Goal: Task Accomplishment & Management: Use online tool/utility

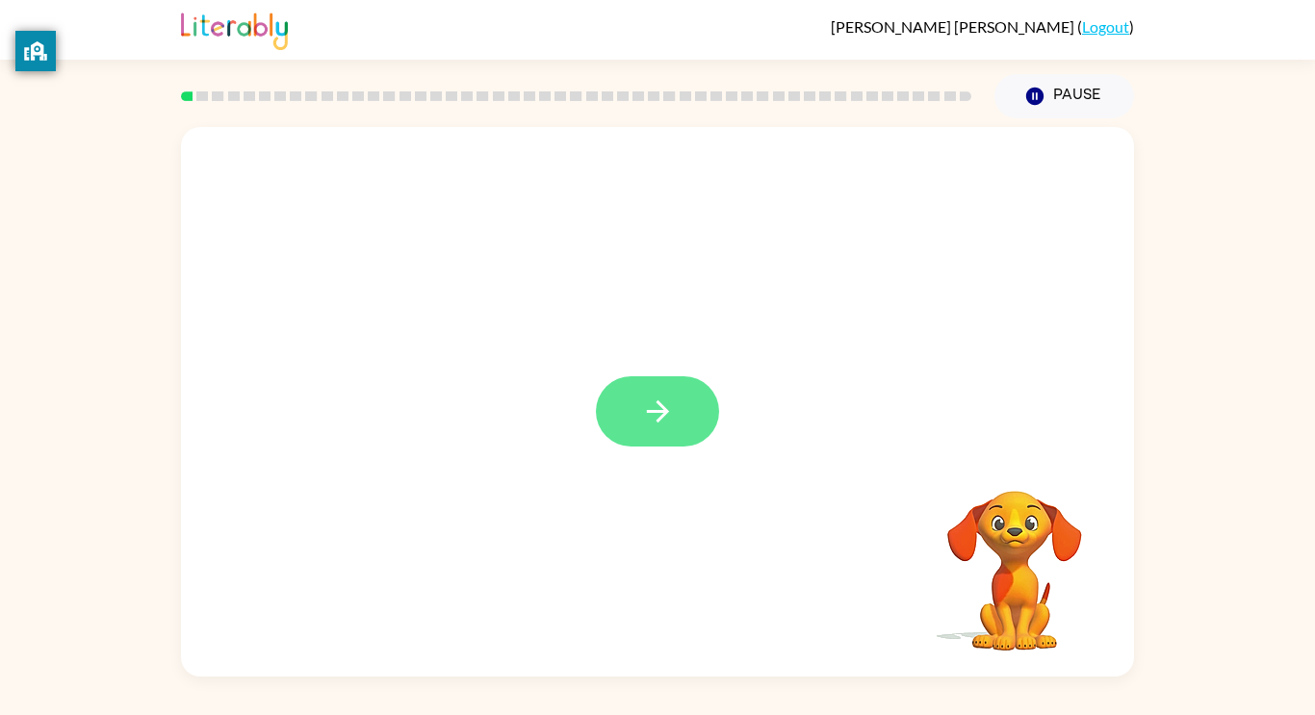
click at [669, 407] on icon "button" at bounding box center [658, 412] width 34 height 34
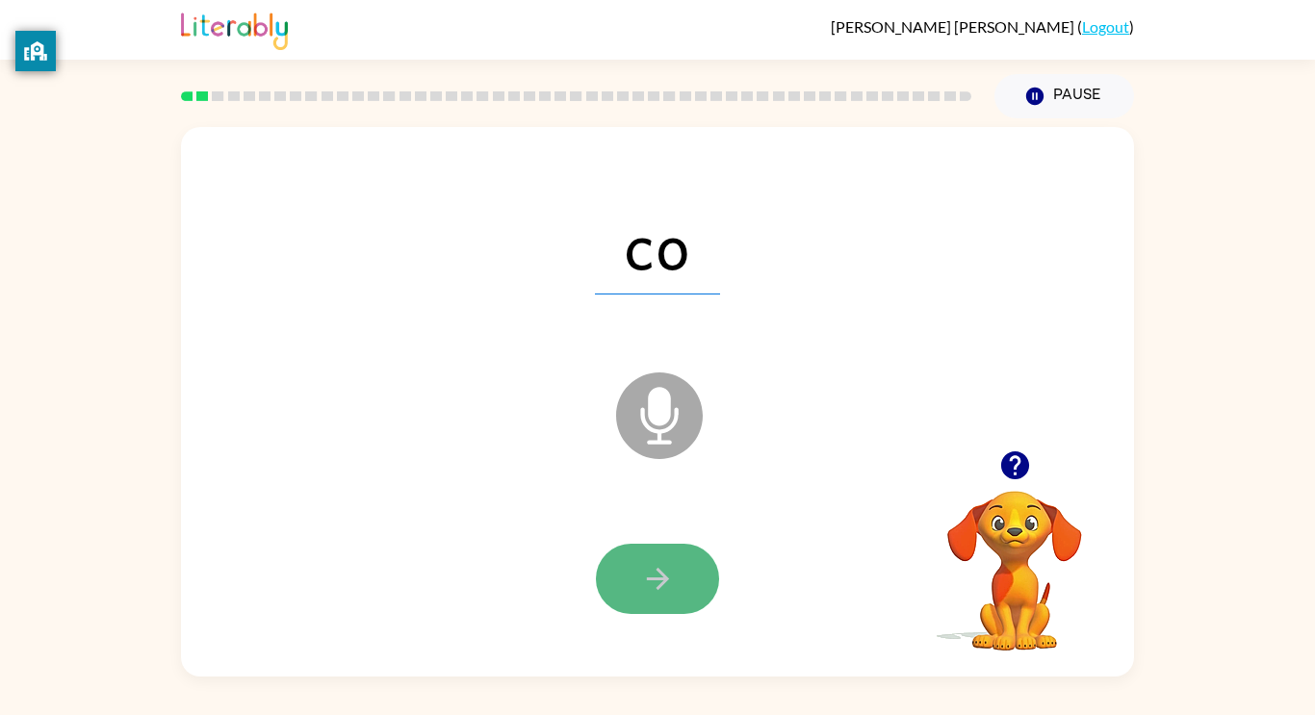
click at [677, 568] on button "button" at bounding box center [657, 579] width 123 height 70
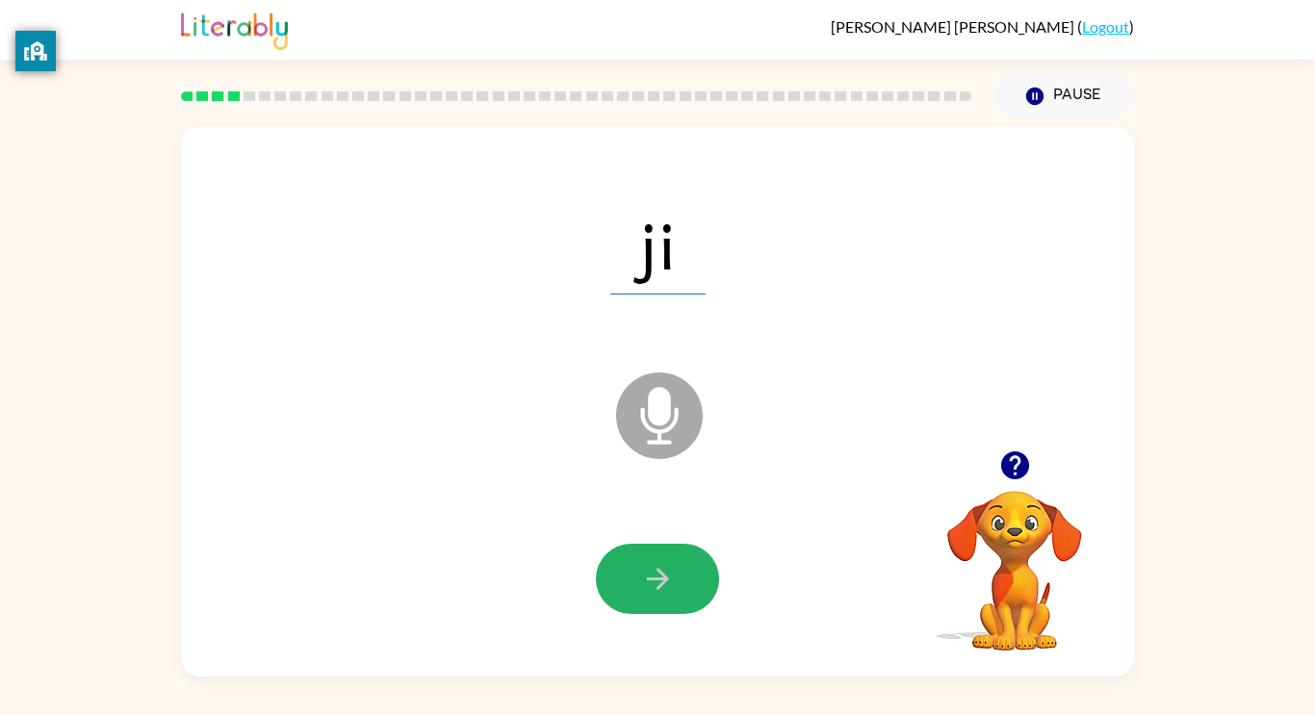
click at [677, 568] on button "button" at bounding box center [657, 579] width 123 height 70
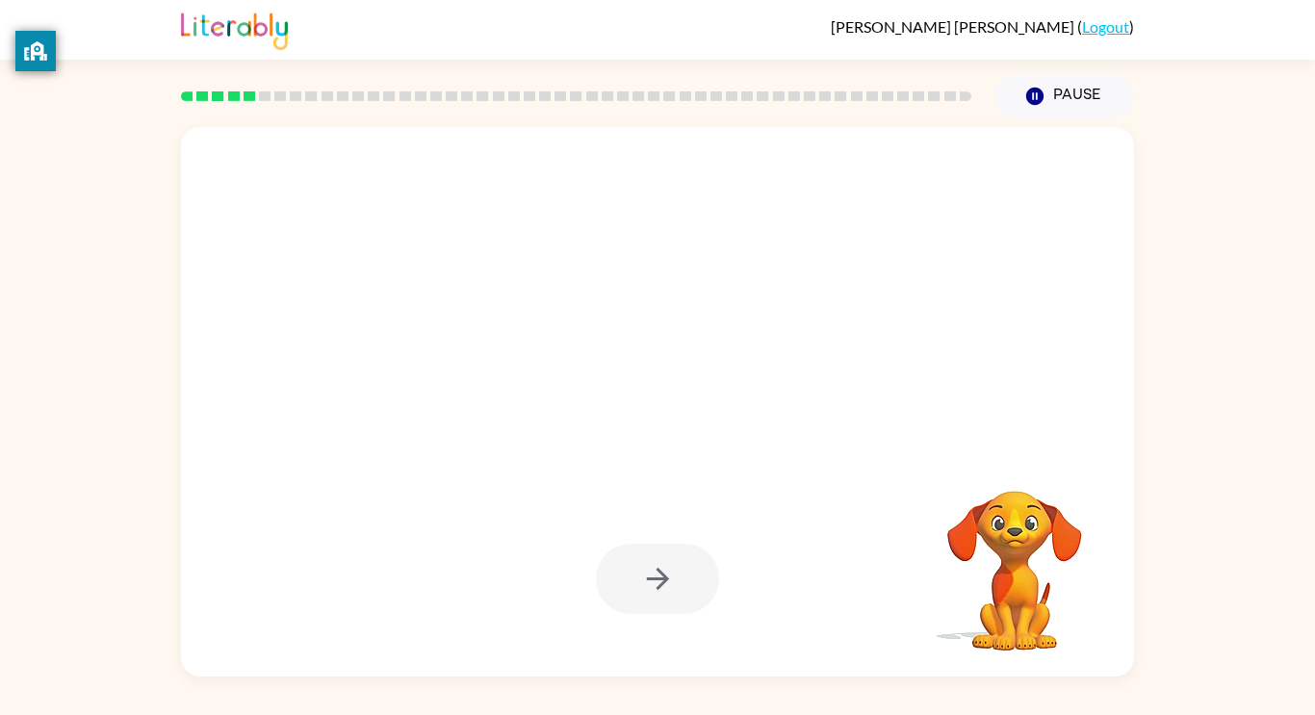
click at [201, 101] on rect at bounding box center [202, 96] width 12 height 10
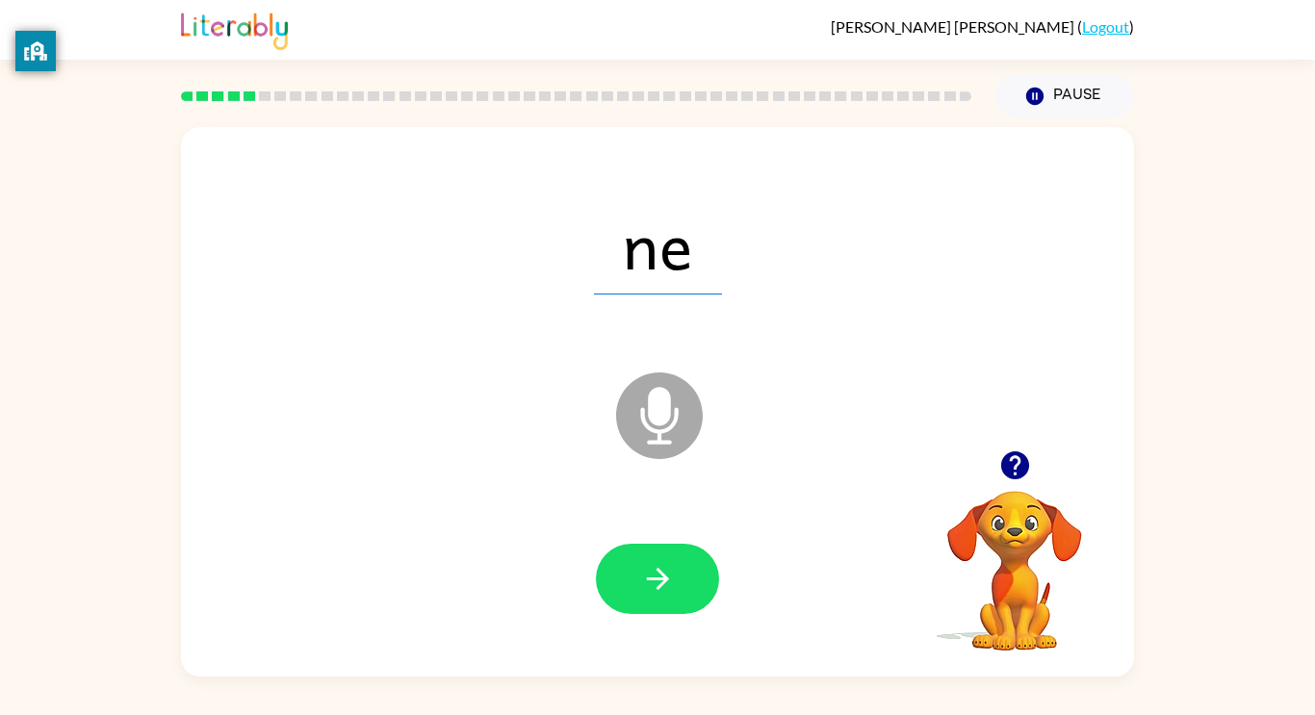
click at [210, 101] on div at bounding box center [576, 96] width 790 height 10
click at [222, 96] on rect at bounding box center [218, 96] width 12 height 10
click at [244, 100] on icon at bounding box center [250, 96] width 12 height 10
click at [676, 579] on button "button" at bounding box center [657, 579] width 123 height 70
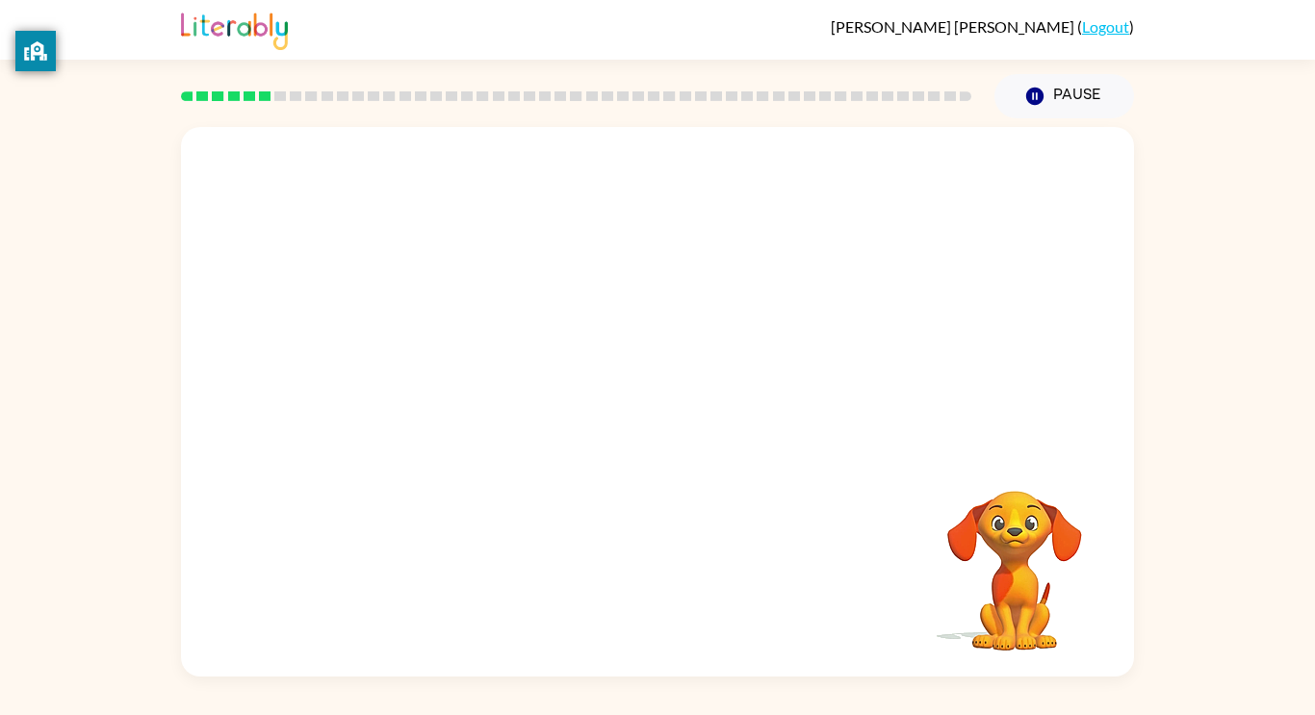
click at [178, 92] on div at bounding box center [575, 96] width 813 height 67
click at [190, 90] on div at bounding box center [575, 96] width 813 height 67
click at [214, 91] on icon at bounding box center [218, 96] width 12 height 10
click at [224, 89] on div at bounding box center [575, 96] width 813 height 67
click at [238, 92] on rect at bounding box center [234, 96] width 12 height 10
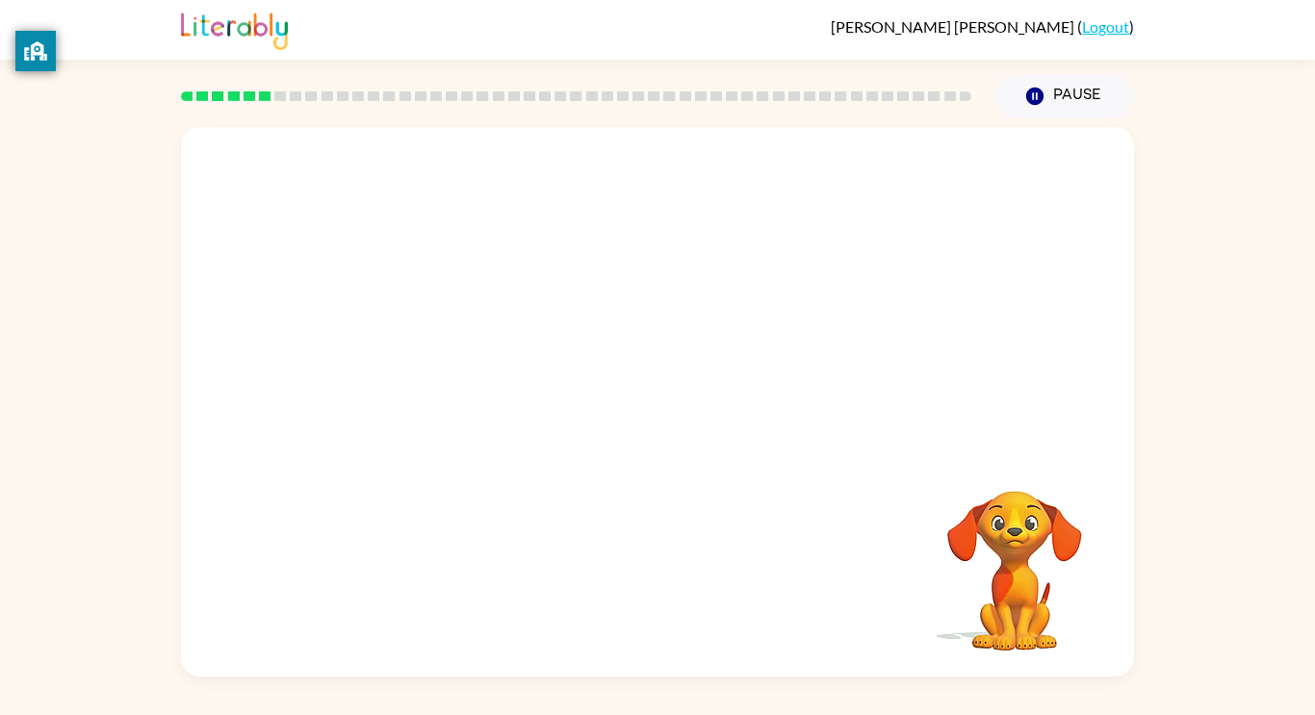
click at [260, 92] on rect at bounding box center [265, 96] width 12 height 10
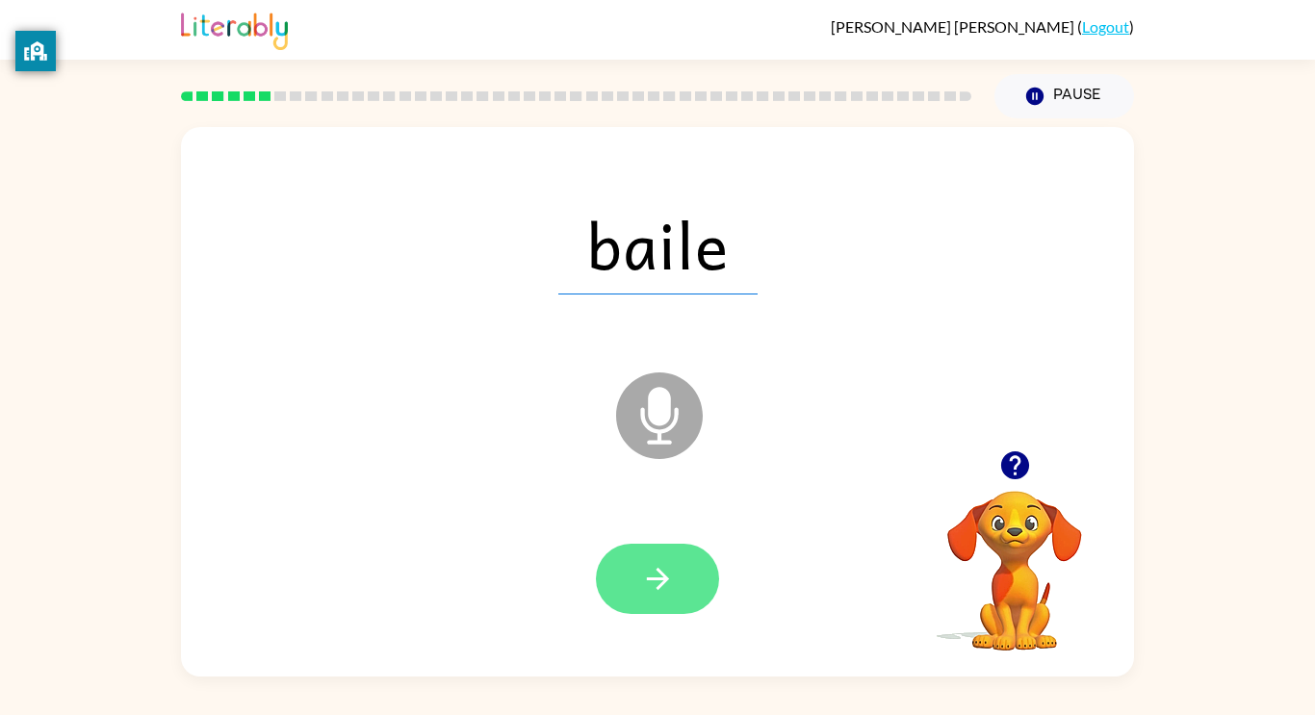
click at [666, 578] on icon "button" at bounding box center [657, 579] width 22 height 22
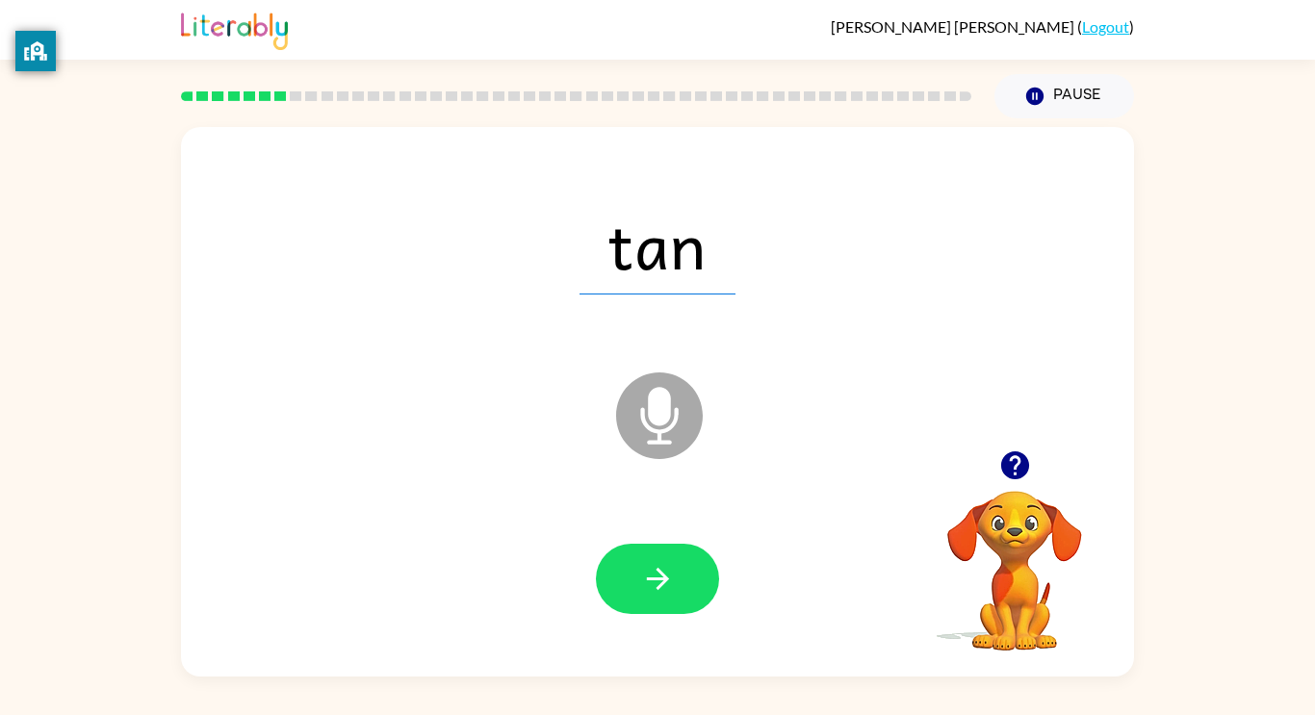
click at [666, 578] on icon "button" at bounding box center [657, 579] width 22 height 22
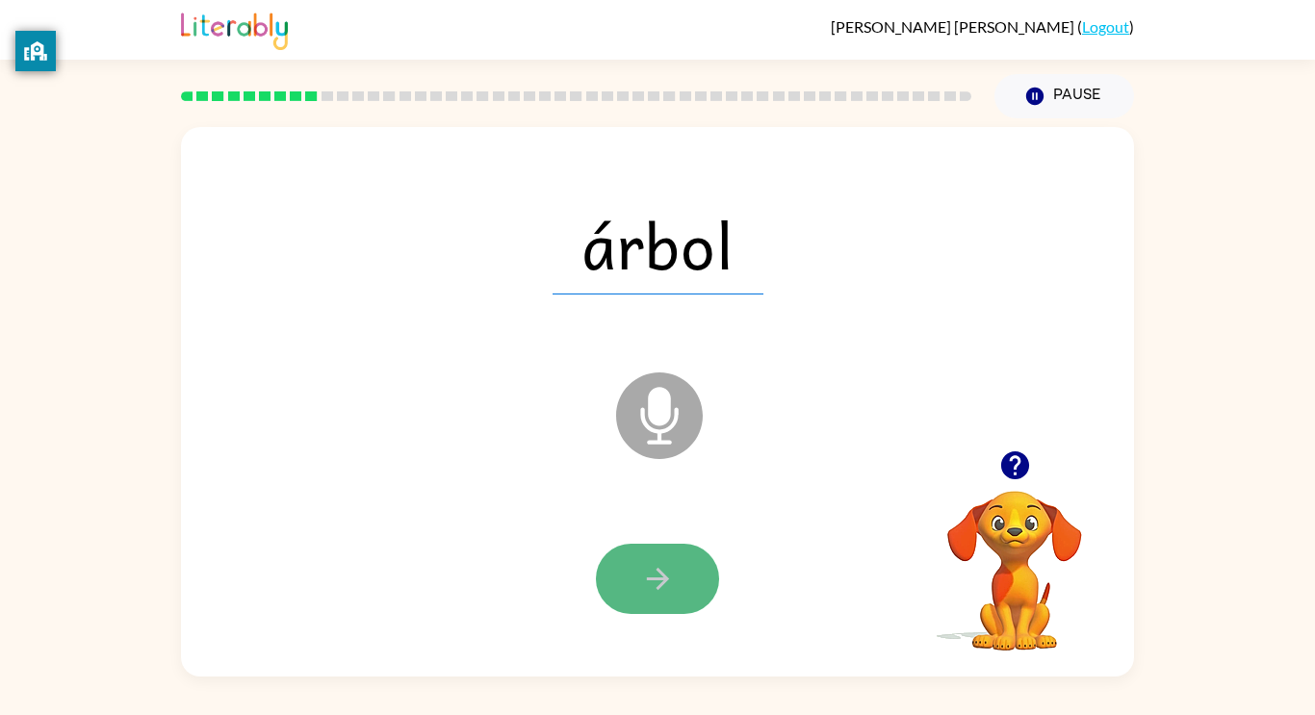
click at [667, 580] on icon "button" at bounding box center [657, 579] width 22 height 22
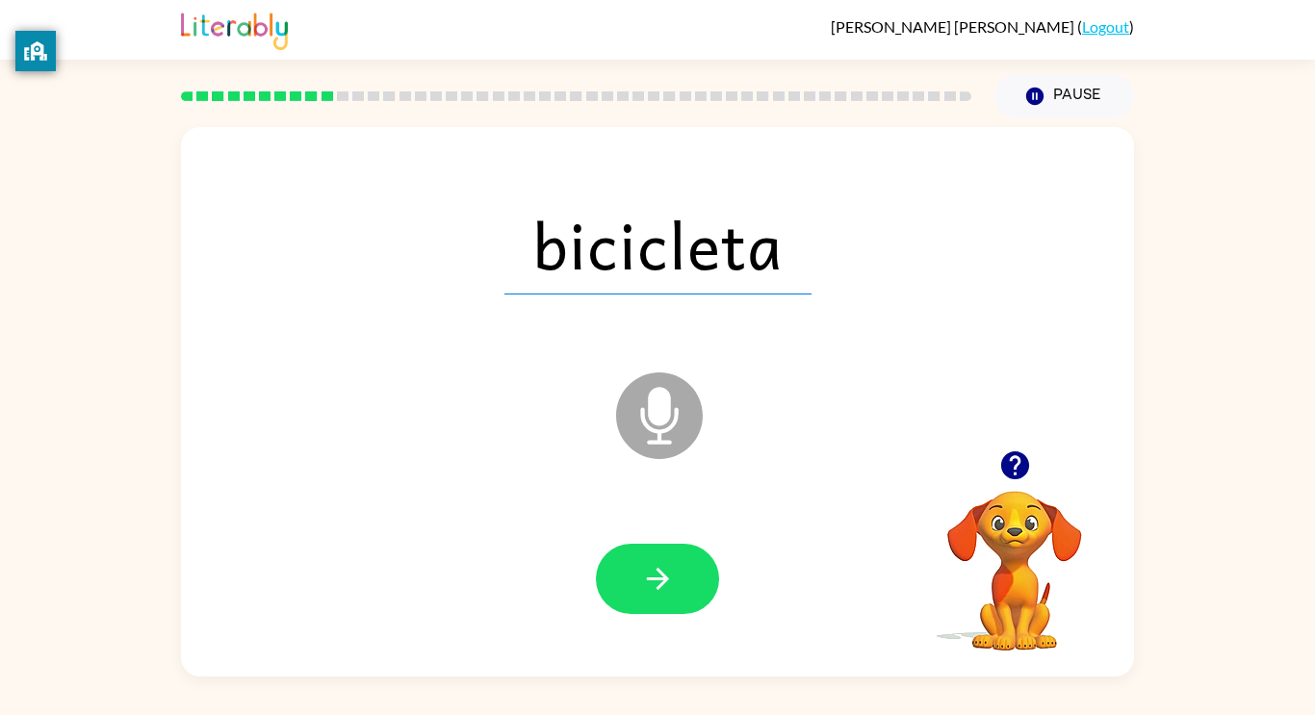
click at [667, 580] on icon "button" at bounding box center [657, 579] width 22 height 22
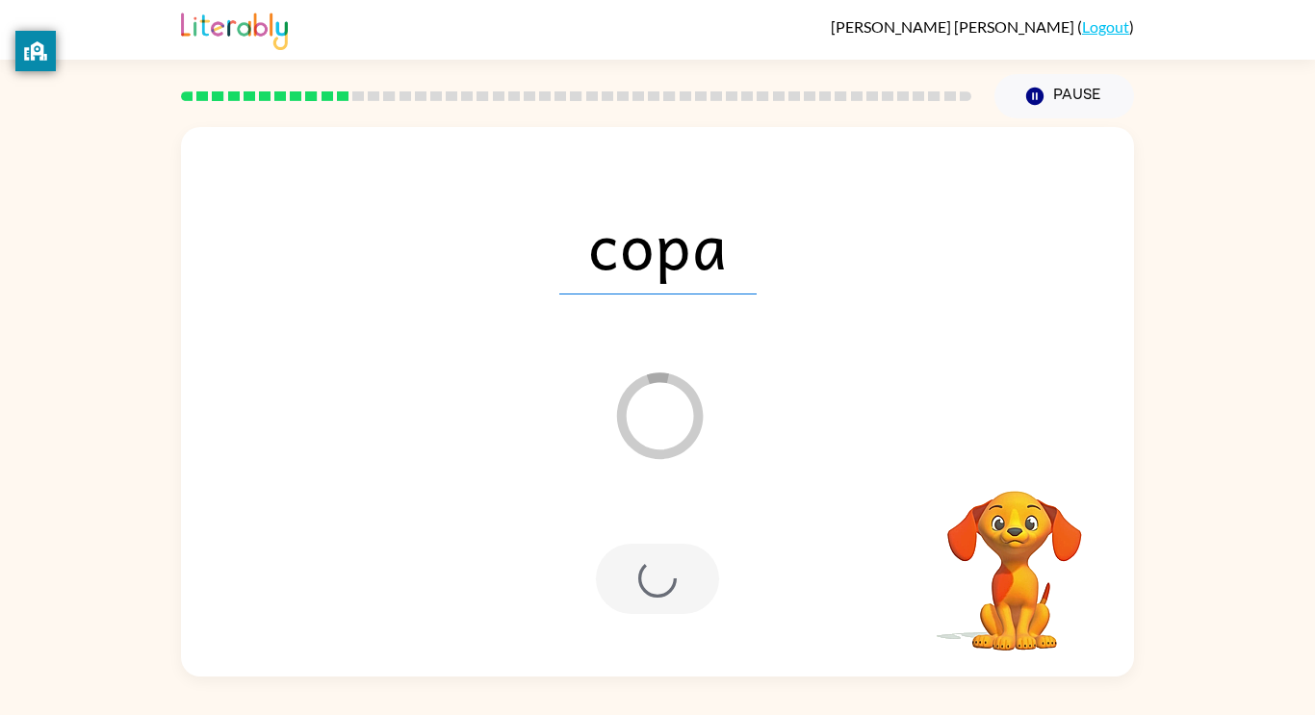
click at [667, 580] on div at bounding box center [657, 579] width 123 height 70
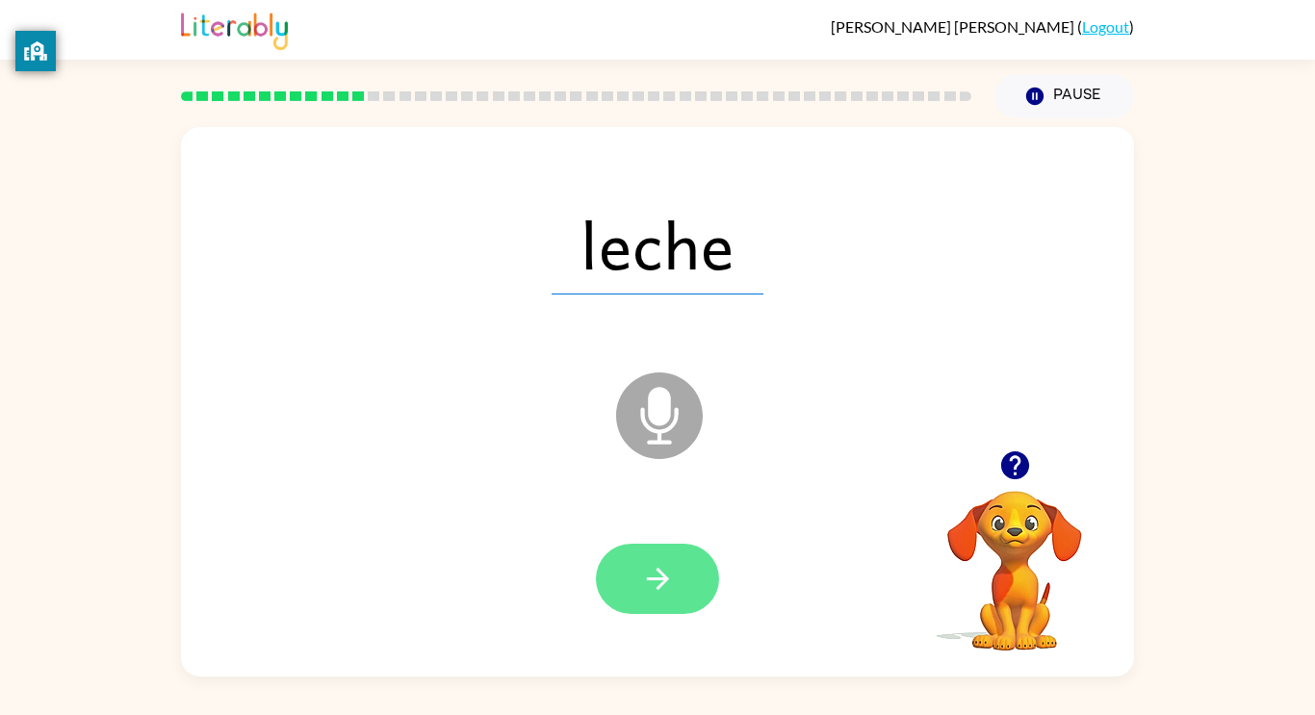
click at [684, 578] on button "button" at bounding box center [657, 579] width 123 height 70
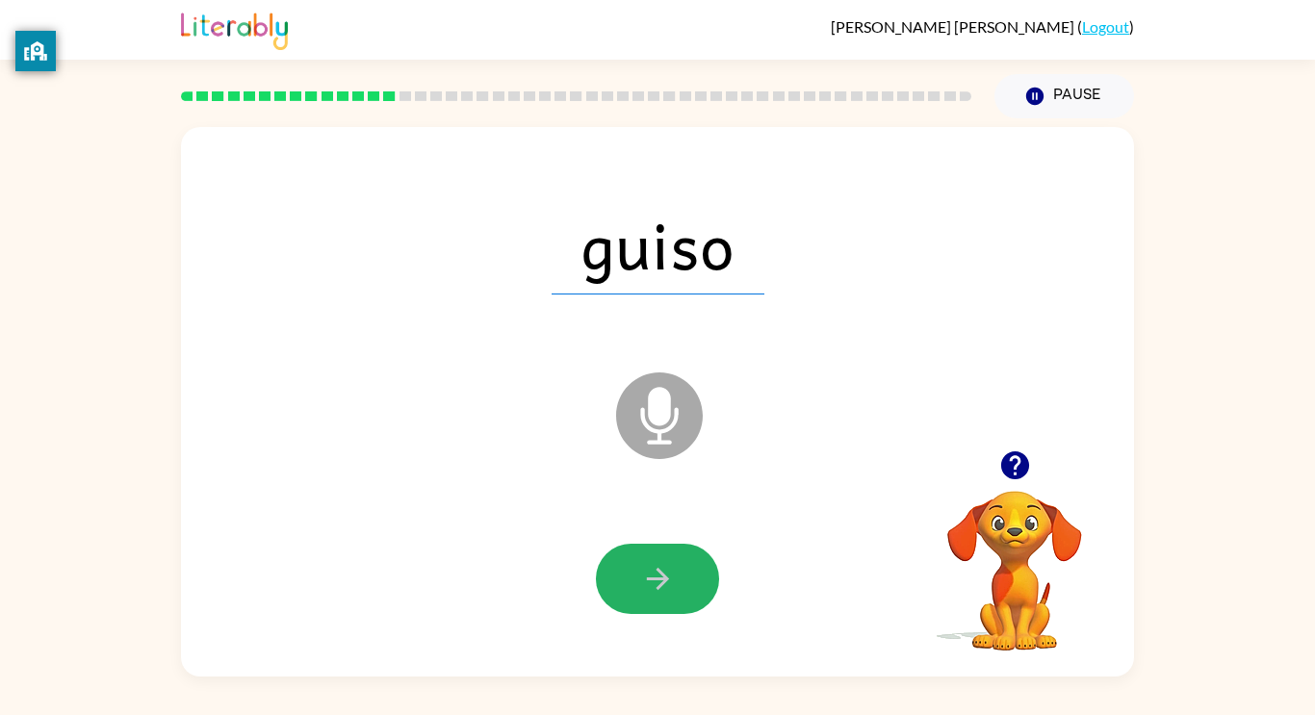
click at [684, 578] on button "button" at bounding box center [657, 579] width 123 height 70
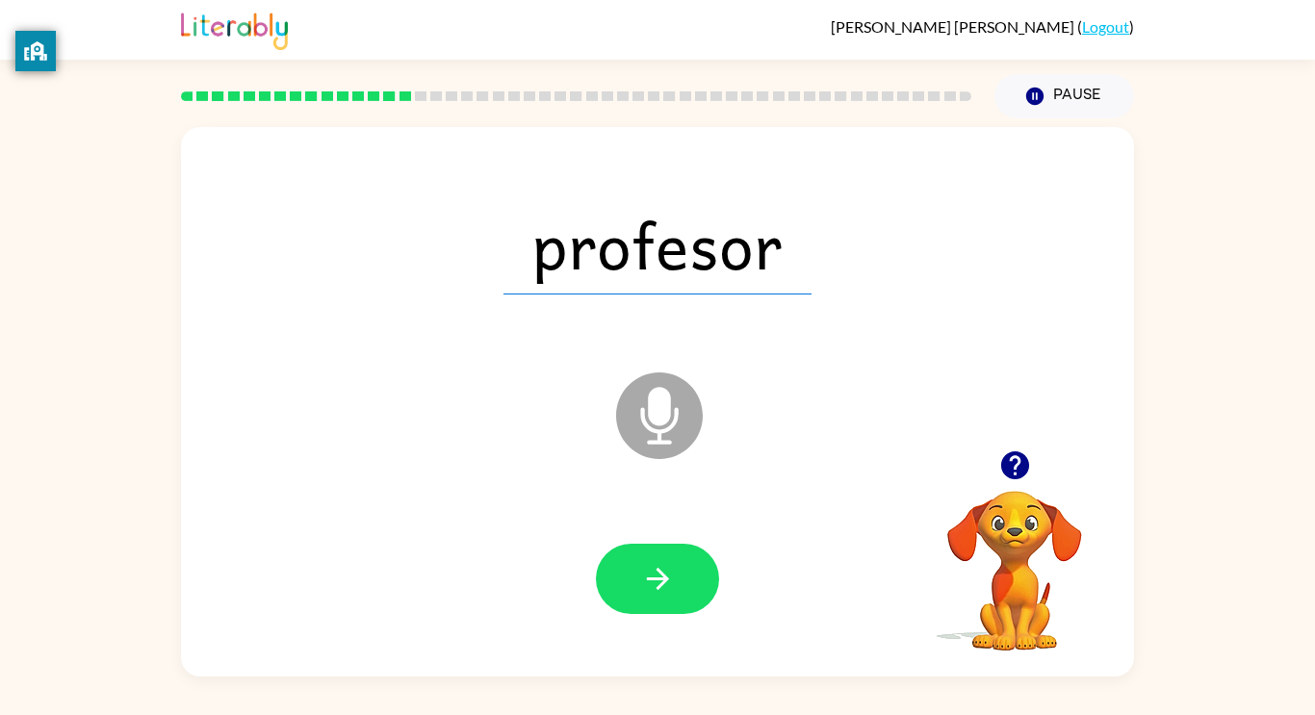
click at [684, 578] on button "button" at bounding box center [657, 579] width 123 height 70
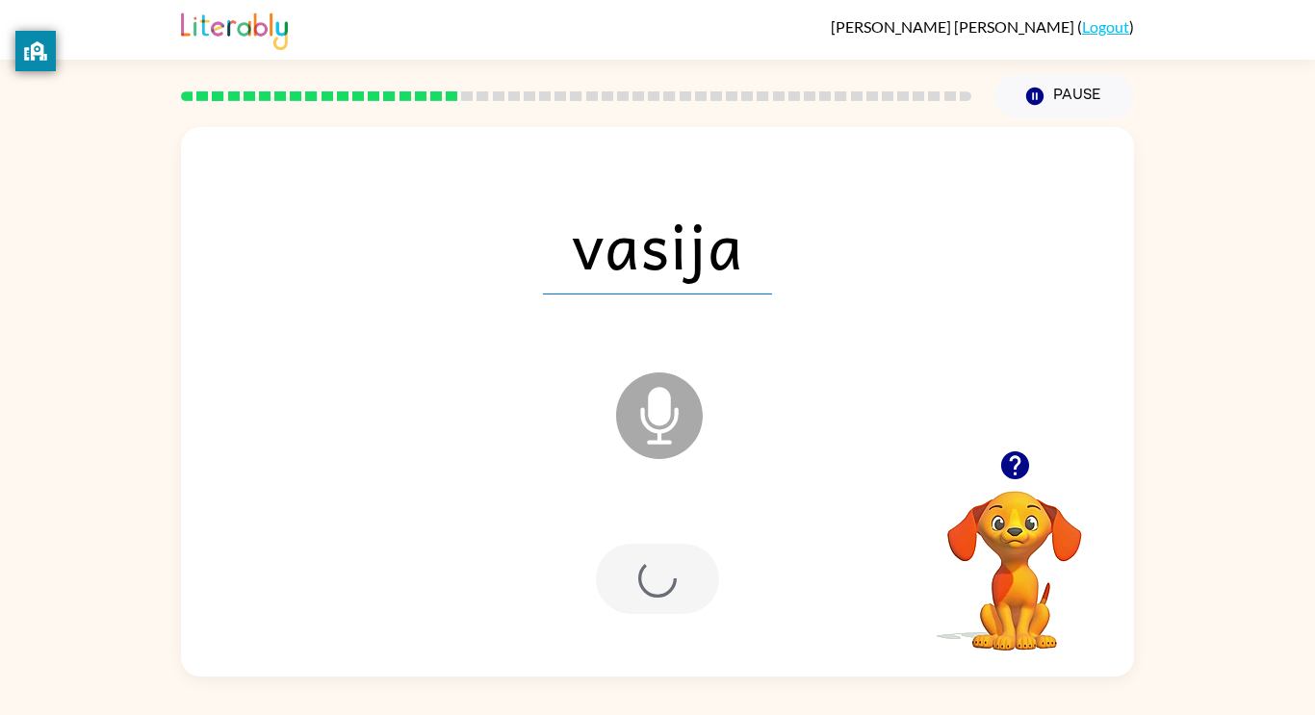
click at [684, 578] on div at bounding box center [657, 579] width 123 height 70
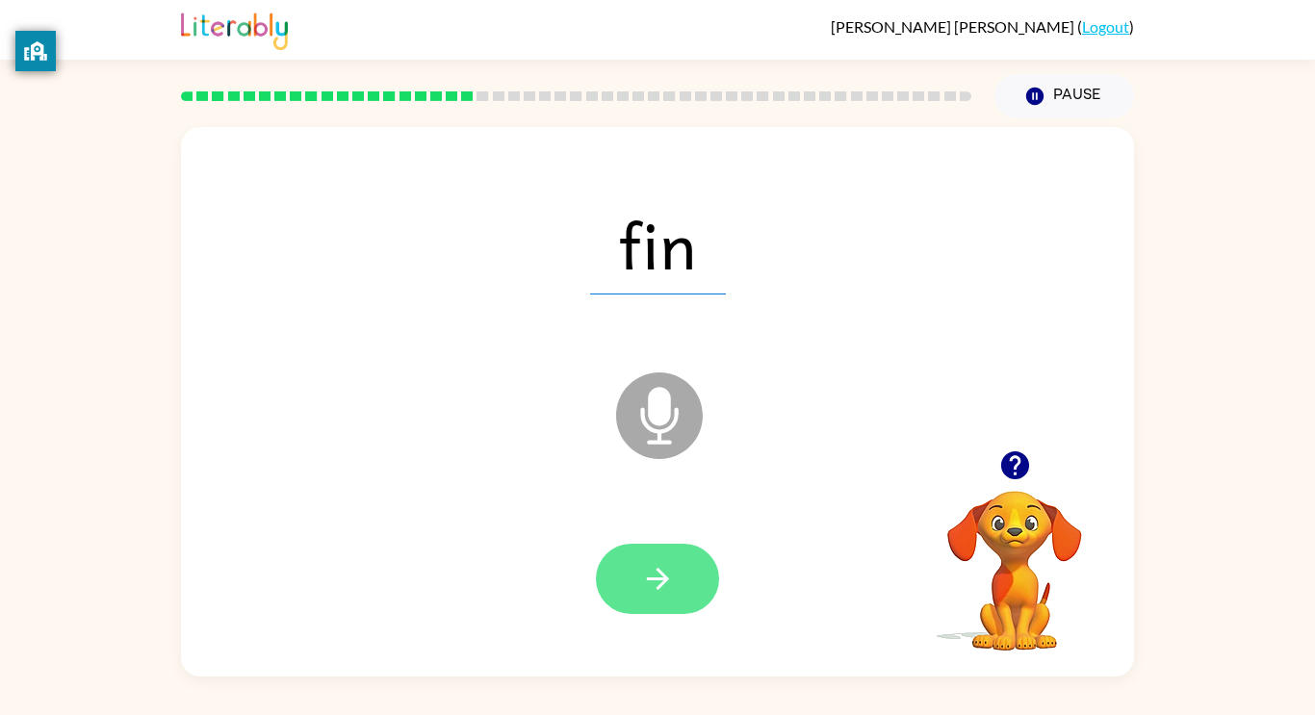
click at [650, 589] on icon "button" at bounding box center [658, 579] width 34 height 34
click at [666, 581] on icon "button" at bounding box center [657, 579] width 22 height 22
click at [677, 582] on button "button" at bounding box center [657, 579] width 123 height 70
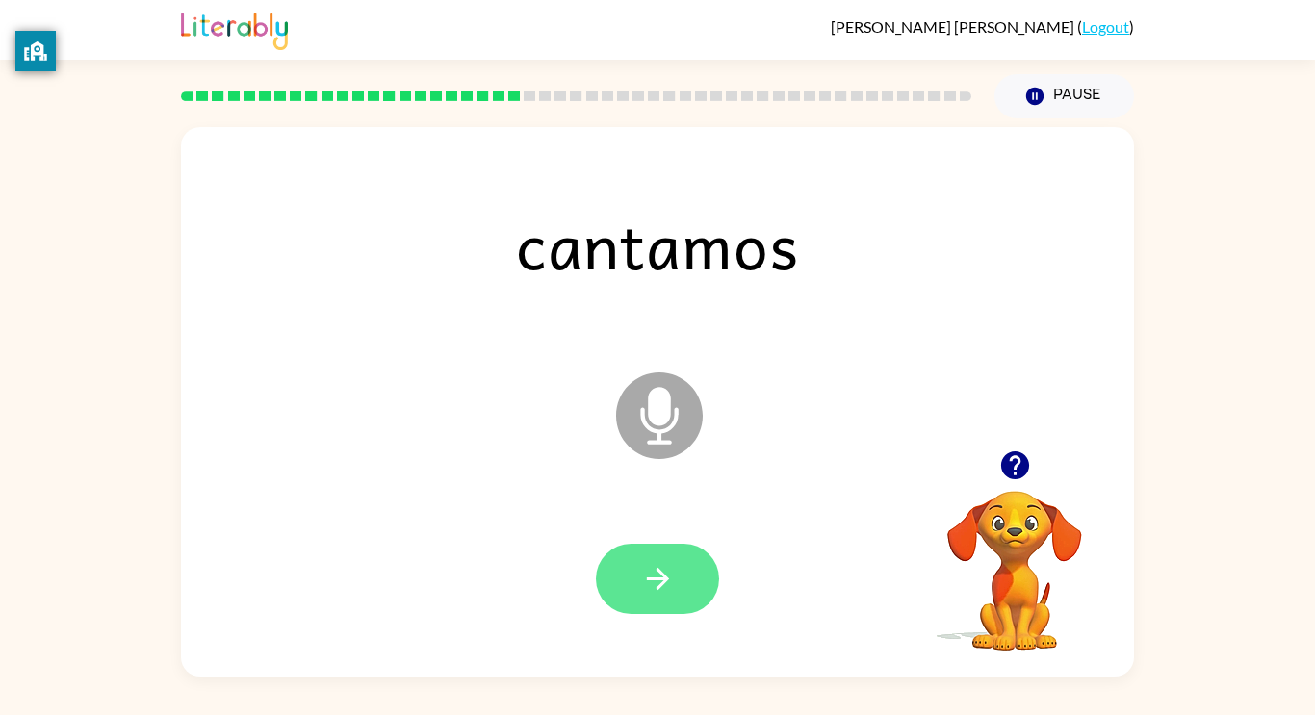
click at [658, 602] on button "button" at bounding box center [657, 579] width 123 height 70
click at [682, 594] on button "button" at bounding box center [657, 579] width 123 height 70
click at [687, 572] on button "button" at bounding box center [657, 579] width 123 height 70
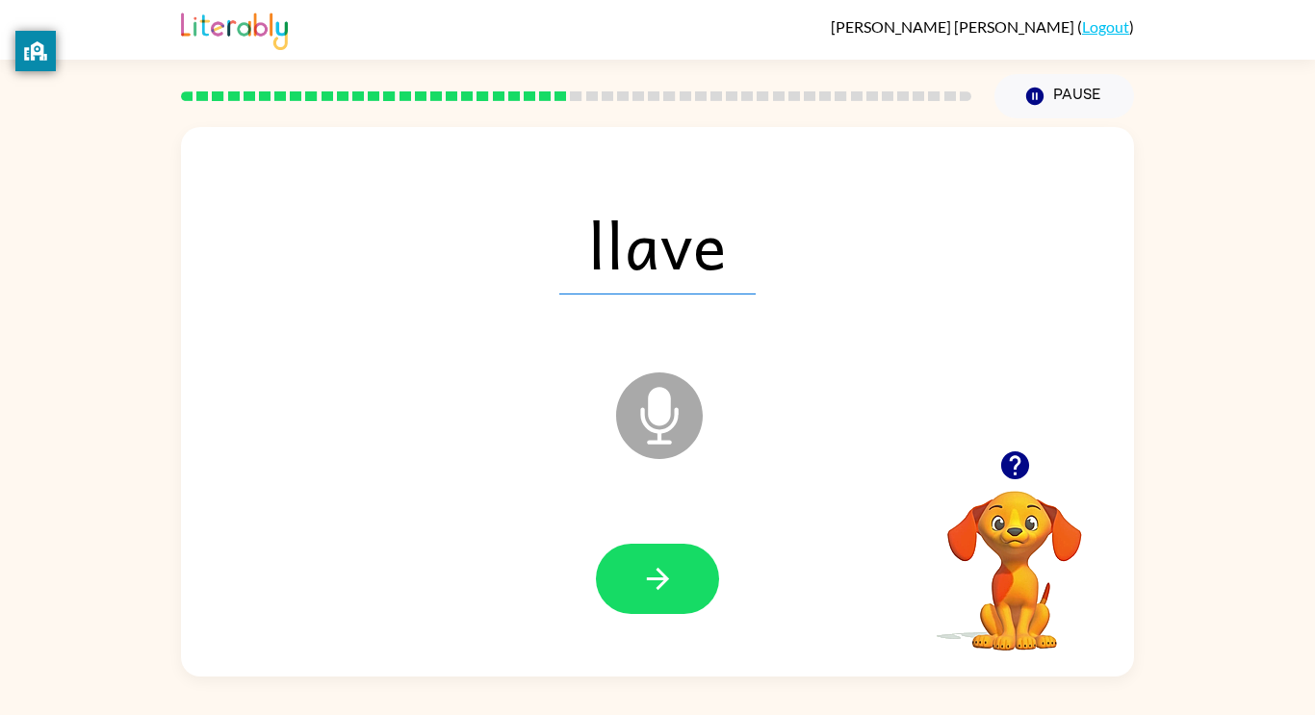
click at [1257, 560] on div "llave Microphone The Microphone is here when it is your turn to talk Your brows…" at bounding box center [657, 397] width 1315 height 558
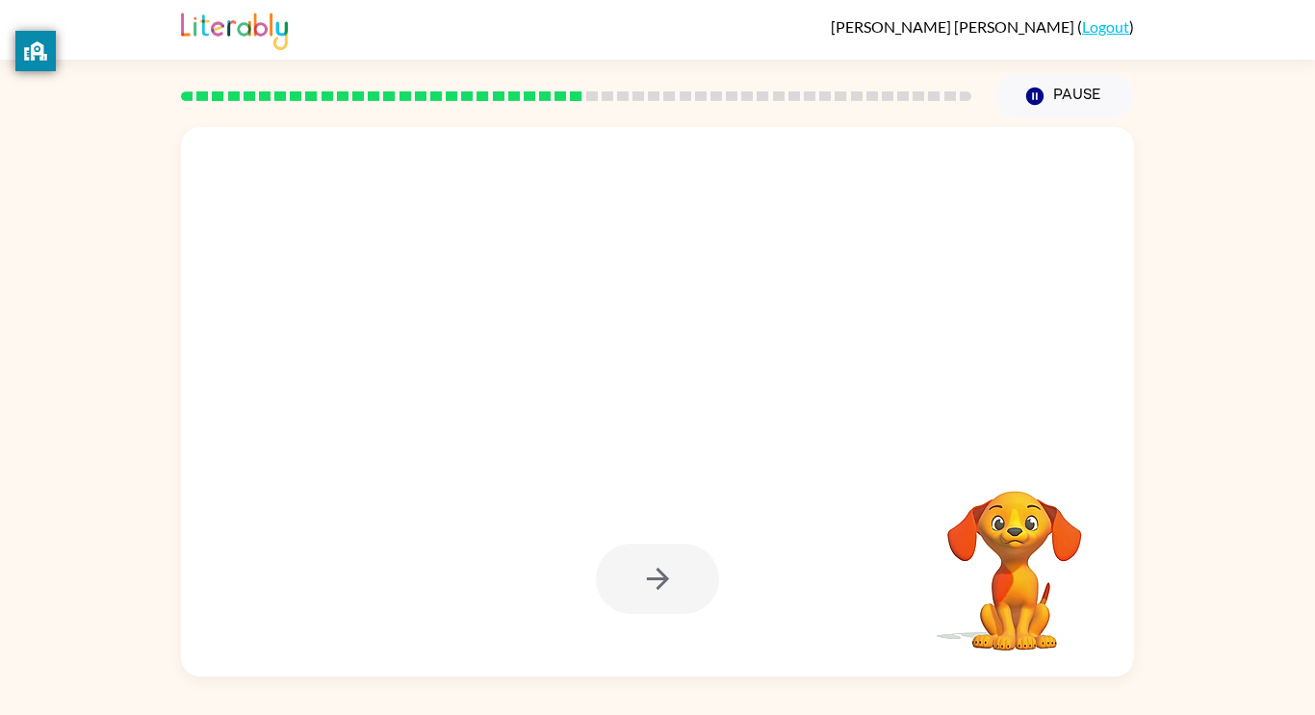
click at [1016, 544] on video "Your browser must support playing .mp4 files to use Literably. Please try using…" at bounding box center [1014, 557] width 193 height 193
click at [1005, 551] on video "Your browser must support playing .mp4 files to use Literably. Please try using…" at bounding box center [1014, 557] width 193 height 193
click at [998, 546] on video "Your browser must support playing .mp4 files to use Literably. Please try using…" at bounding box center [1014, 557] width 193 height 193
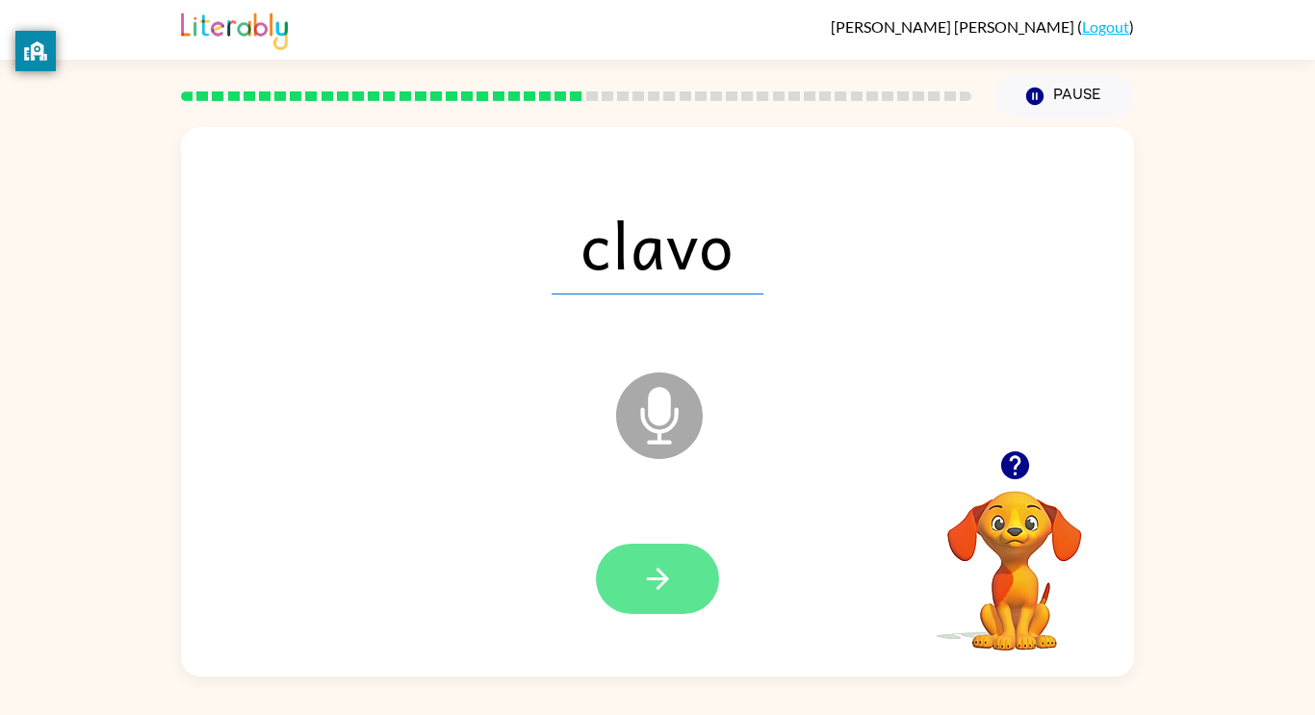
click at [656, 565] on icon "button" at bounding box center [658, 579] width 34 height 34
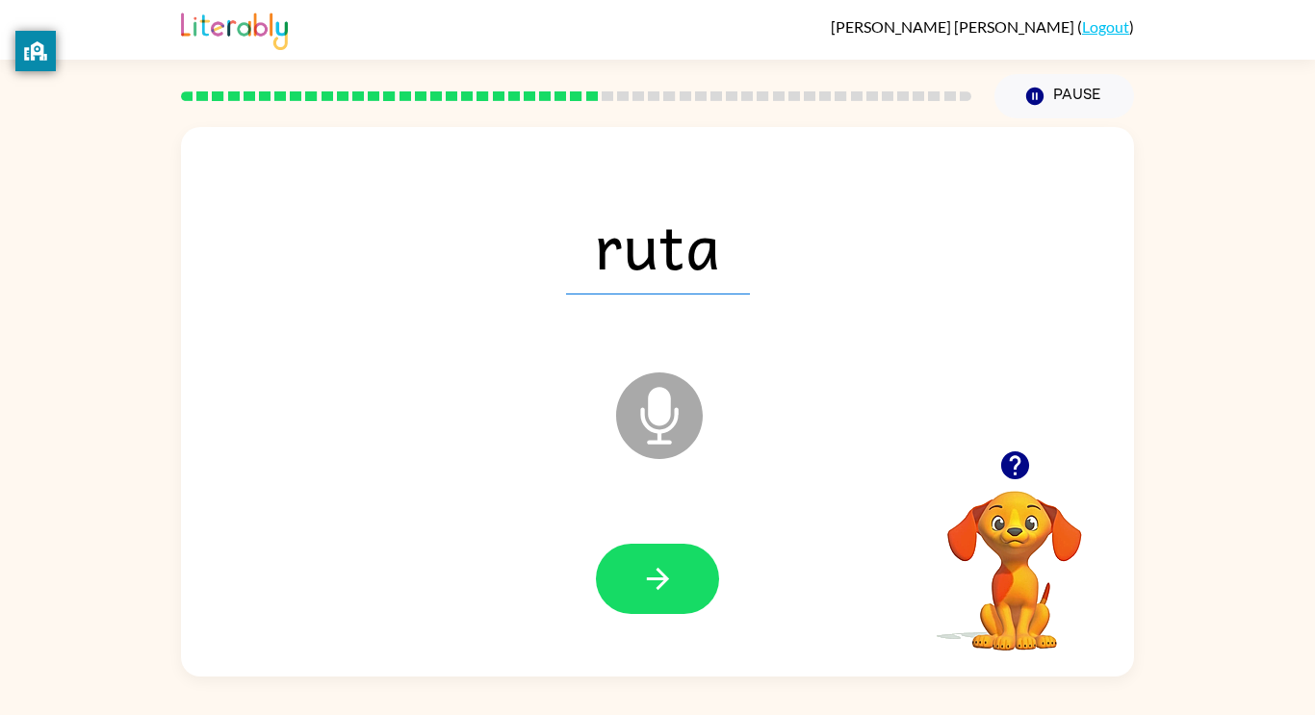
click at [653, 407] on icon "Microphone The Microphone is here when it is your turn to talk" at bounding box center [755, 440] width 289 height 144
click at [641, 586] on icon "button" at bounding box center [658, 579] width 34 height 34
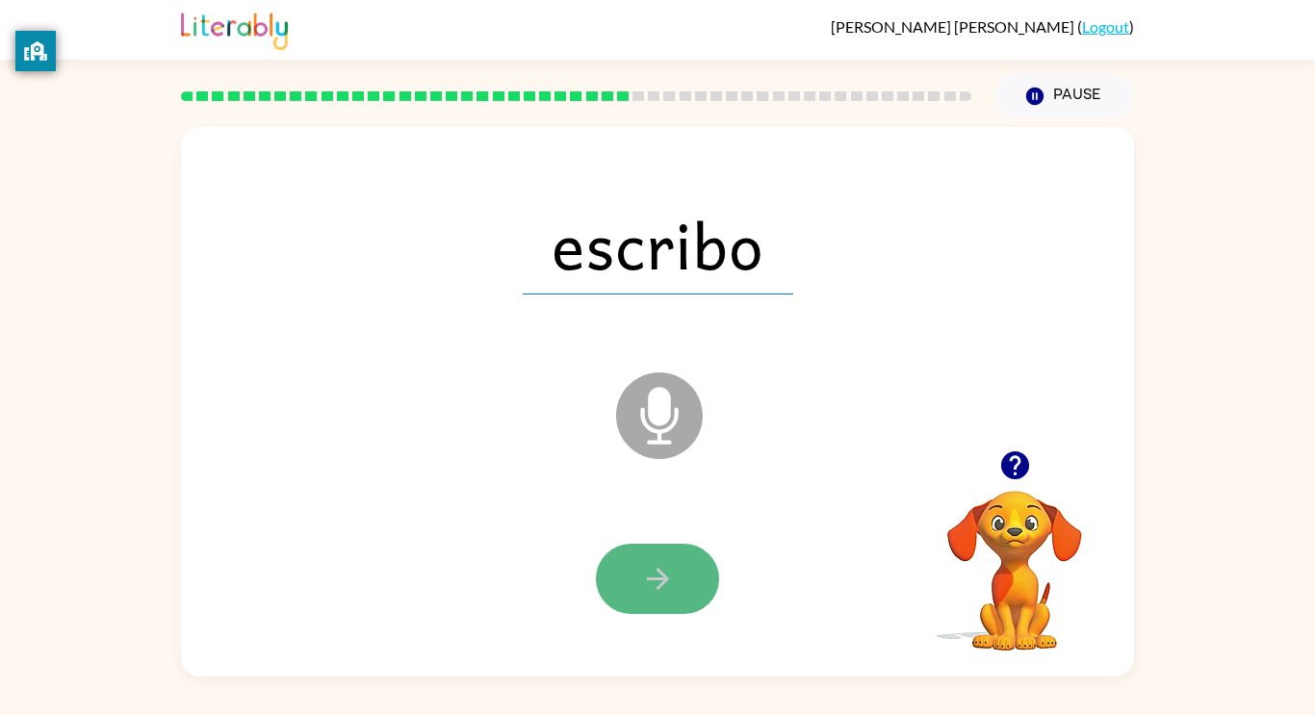
click at [652, 576] on icon "button" at bounding box center [658, 579] width 34 height 34
click at [674, 555] on button "button" at bounding box center [657, 579] width 123 height 70
click at [664, 587] on icon "button" at bounding box center [658, 579] width 34 height 34
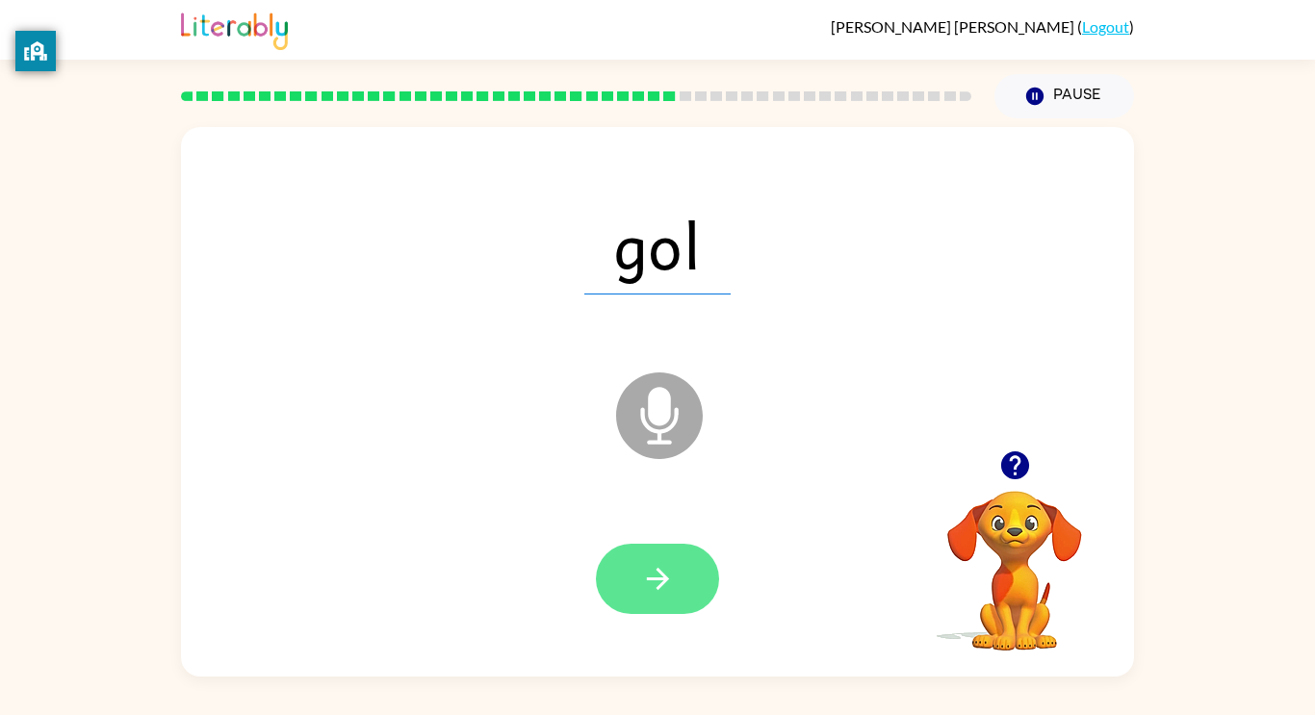
click at [664, 565] on icon "button" at bounding box center [658, 579] width 34 height 34
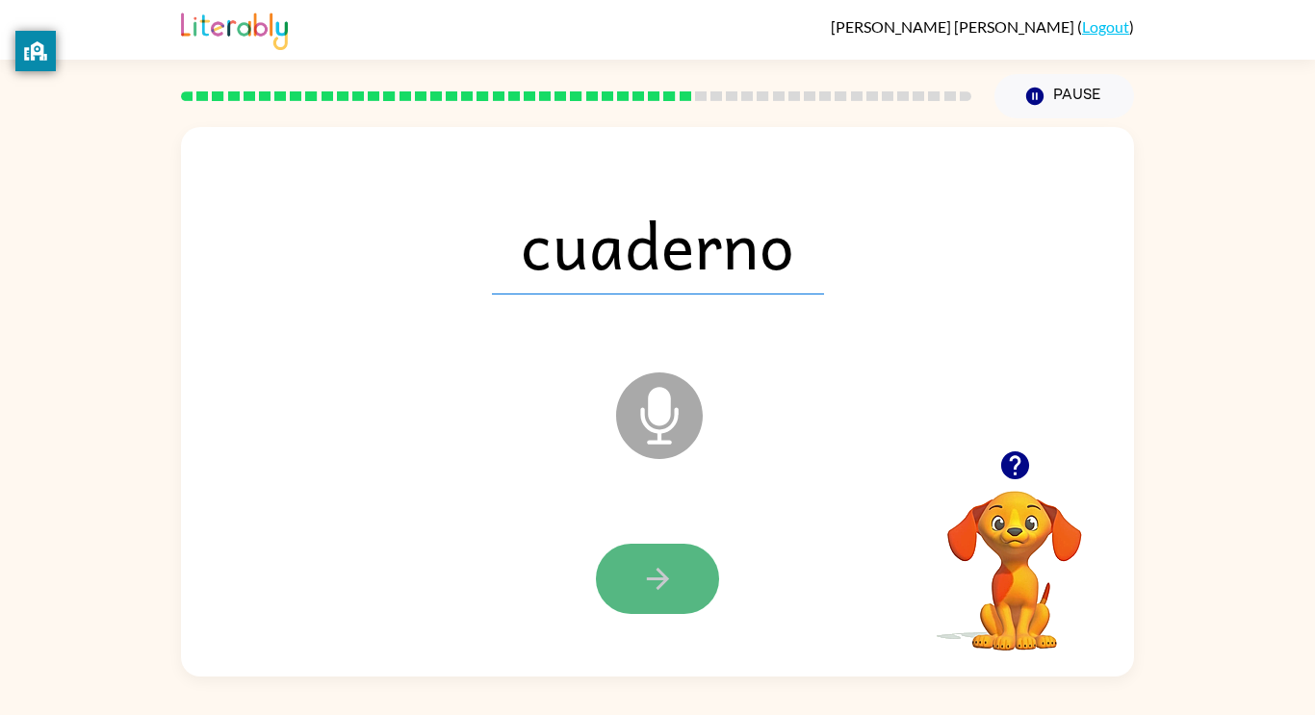
click at [664, 566] on icon "button" at bounding box center [658, 579] width 34 height 34
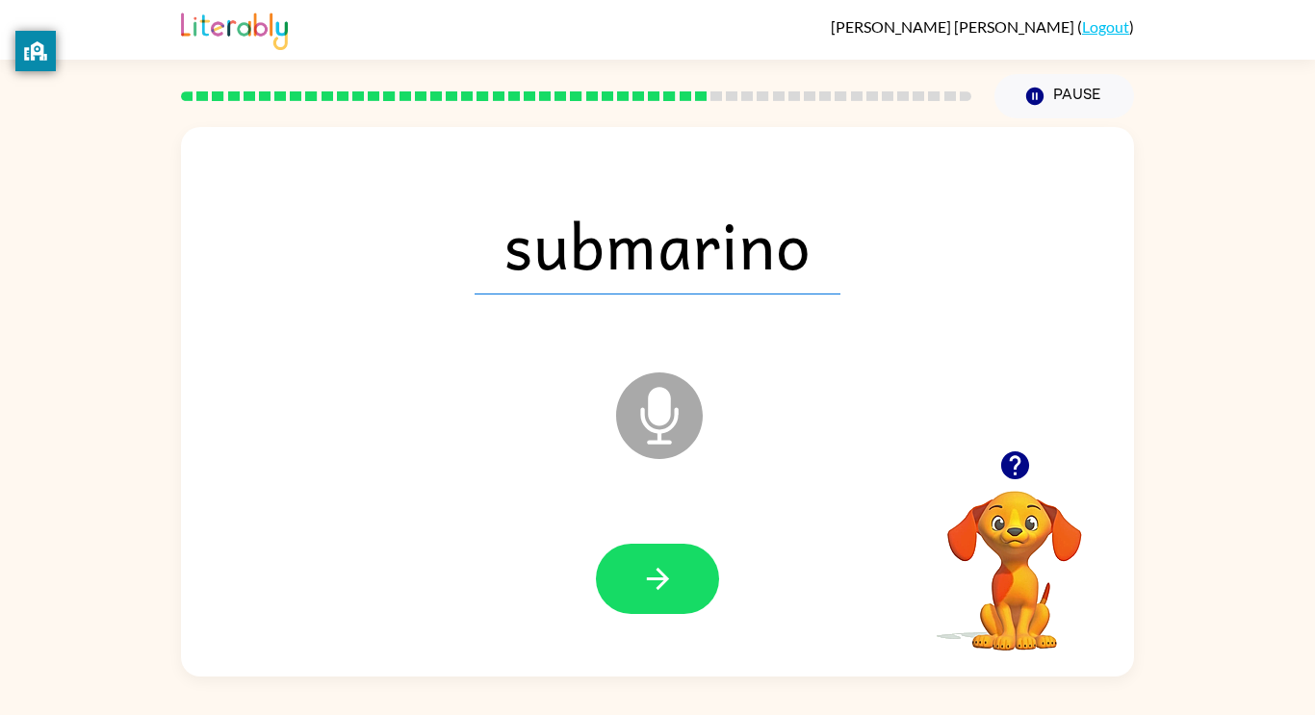
click at [1016, 459] on icon "button" at bounding box center [1014, 466] width 28 height 28
click at [1013, 463] on icon "button" at bounding box center [1014, 466] width 28 height 28
click at [1010, 463] on icon "button" at bounding box center [1014, 466] width 28 height 28
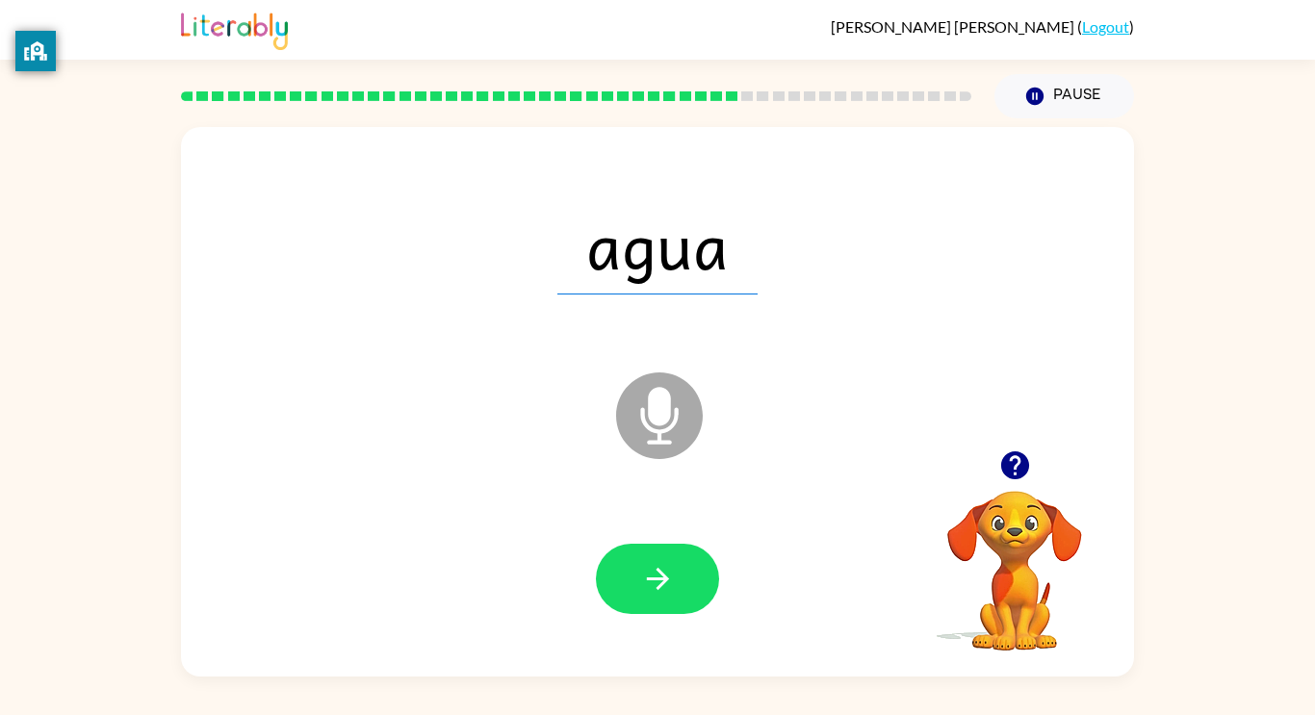
click at [1011, 464] on icon "button" at bounding box center [1014, 466] width 28 height 28
click at [1013, 466] on icon "button" at bounding box center [1014, 466] width 28 height 28
click at [642, 582] on icon "button" at bounding box center [658, 579] width 34 height 34
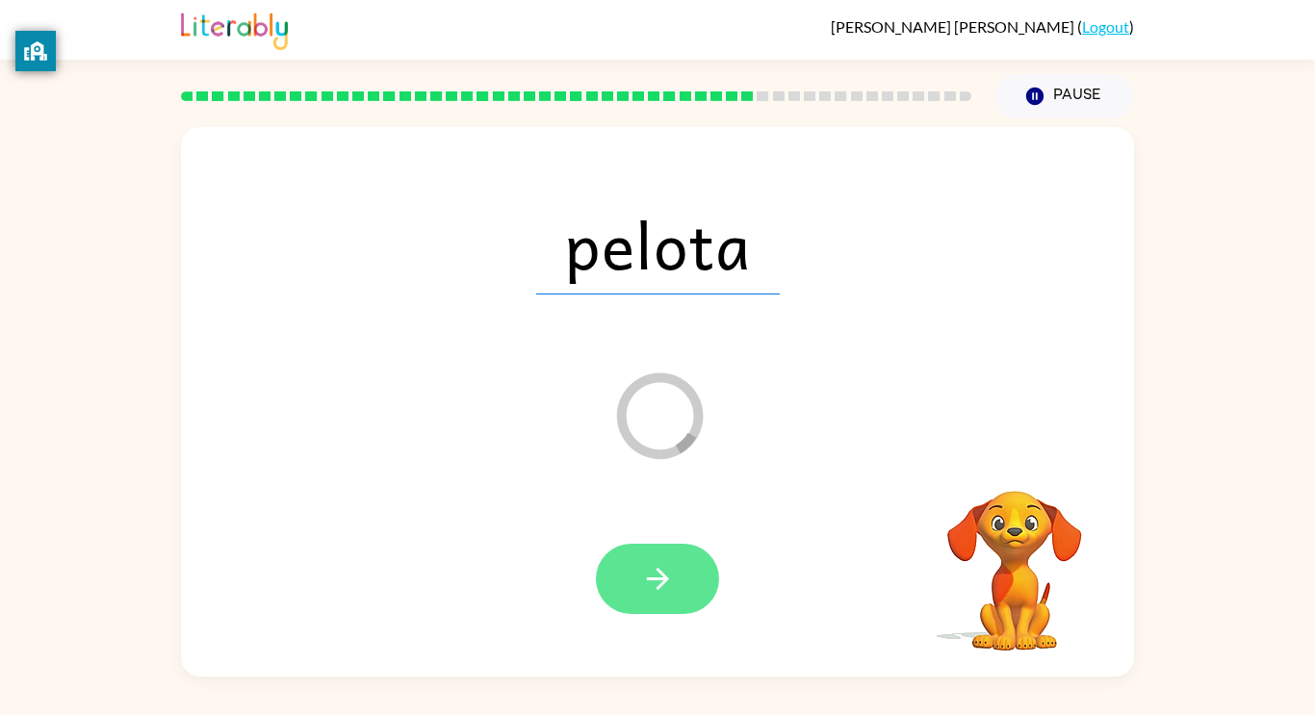
click at [674, 583] on icon "button" at bounding box center [658, 579] width 34 height 34
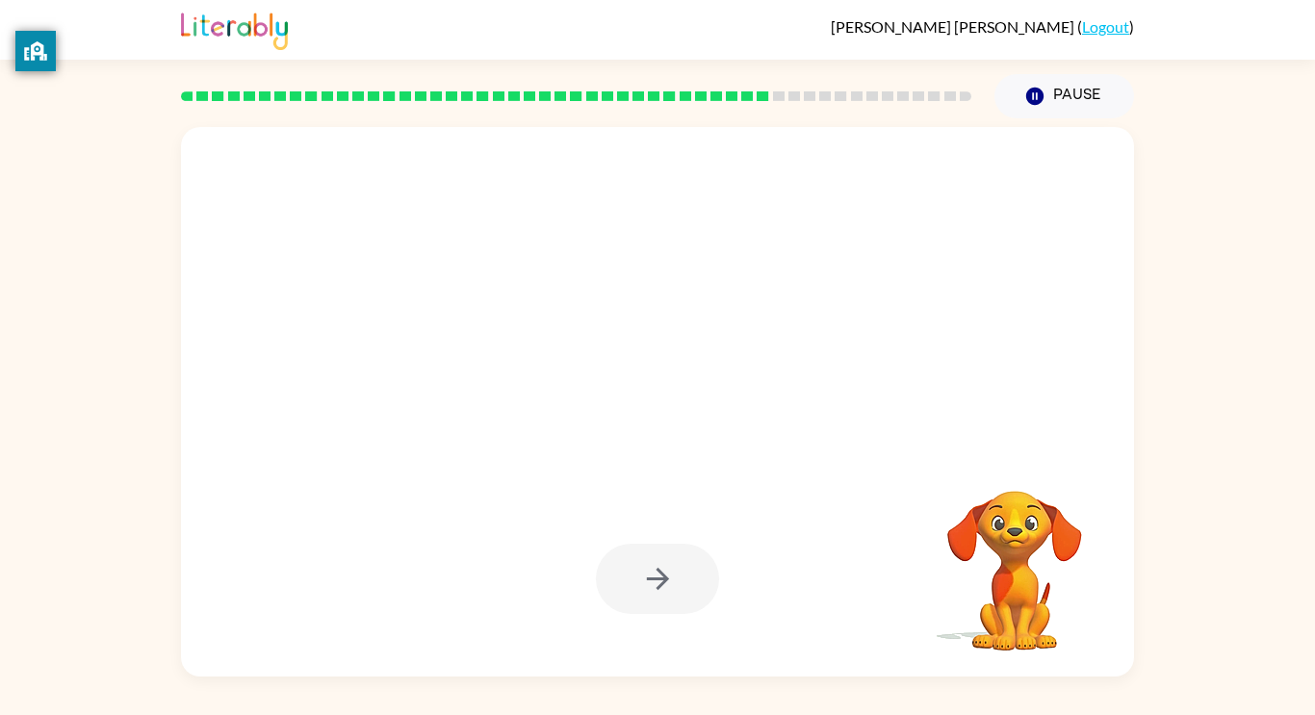
click at [650, 586] on div at bounding box center [657, 579] width 123 height 70
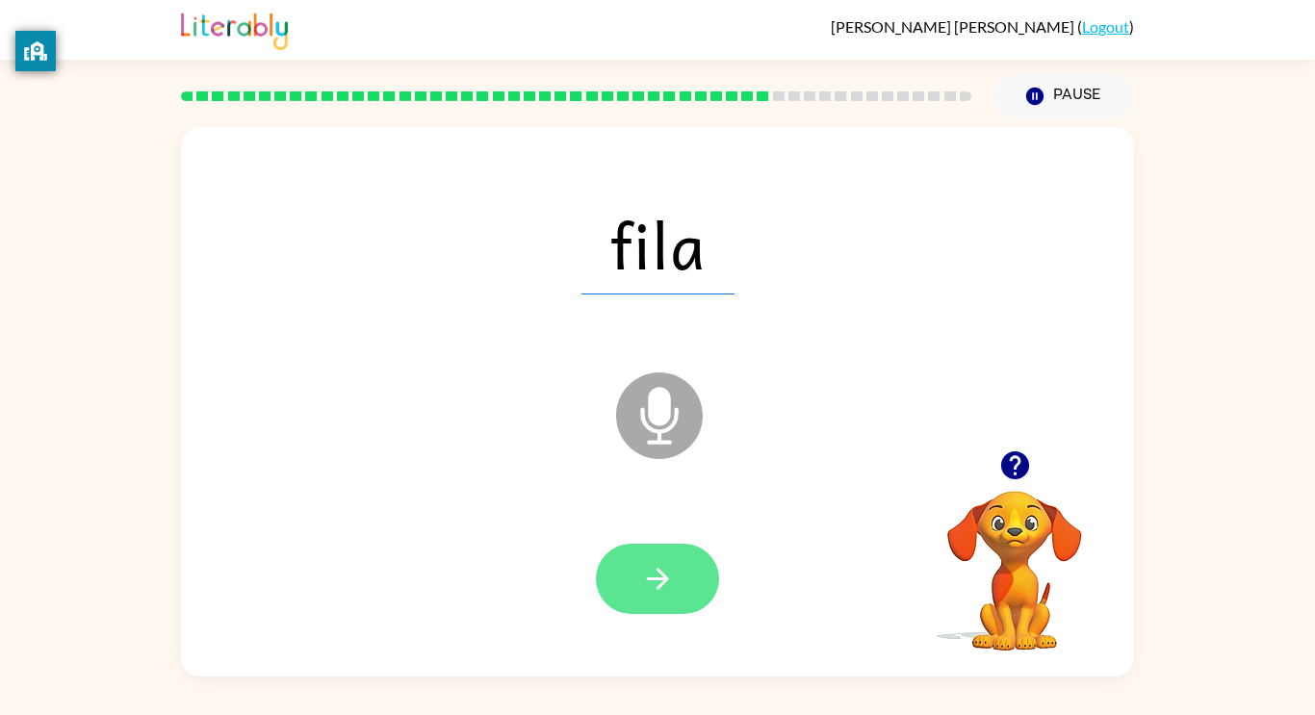
click at [654, 587] on icon "button" at bounding box center [658, 579] width 34 height 34
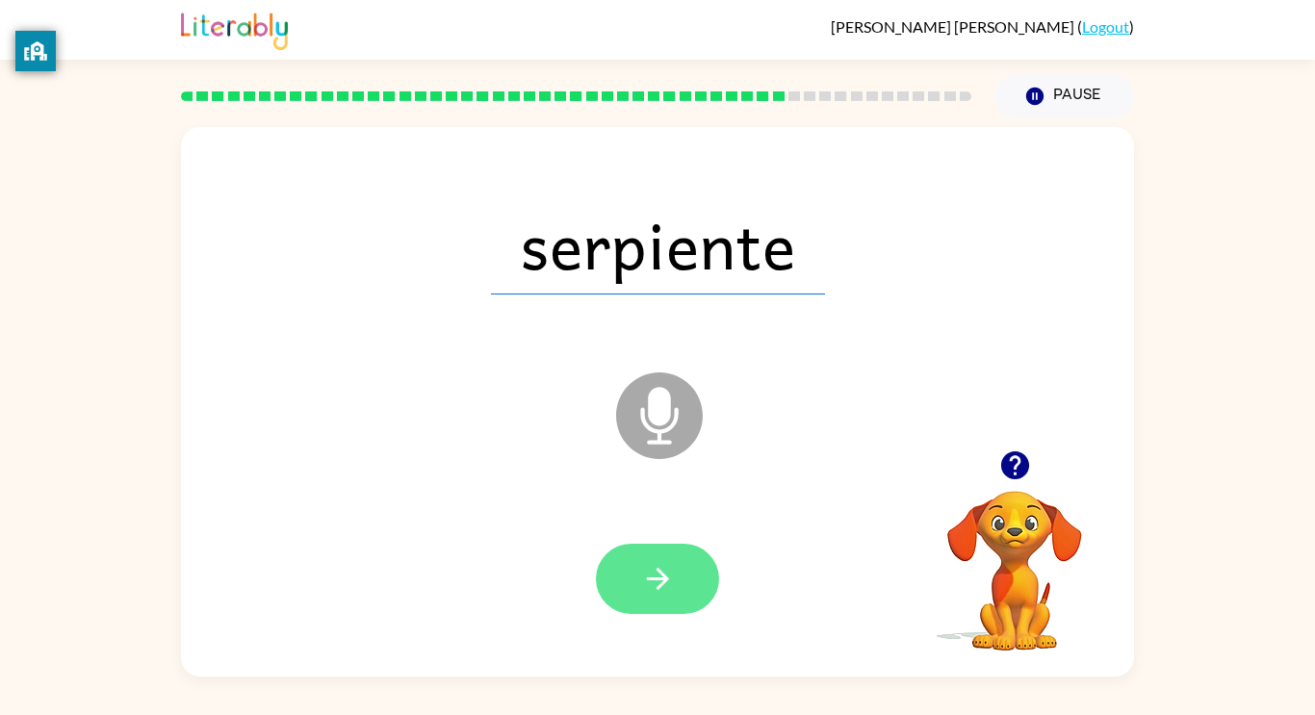
click at [654, 572] on icon "button" at bounding box center [658, 579] width 34 height 34
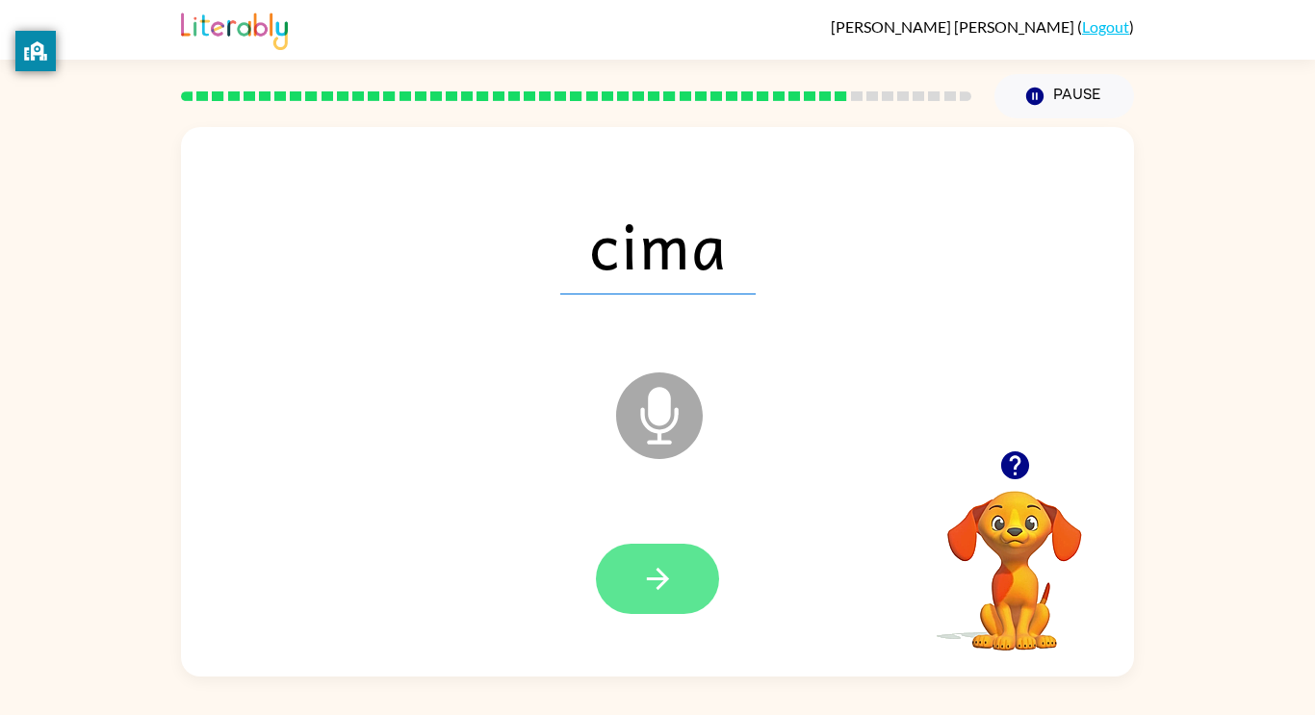
click at [663, 570] on icon "button" at bounding box center [658, 579] width 34 height 34
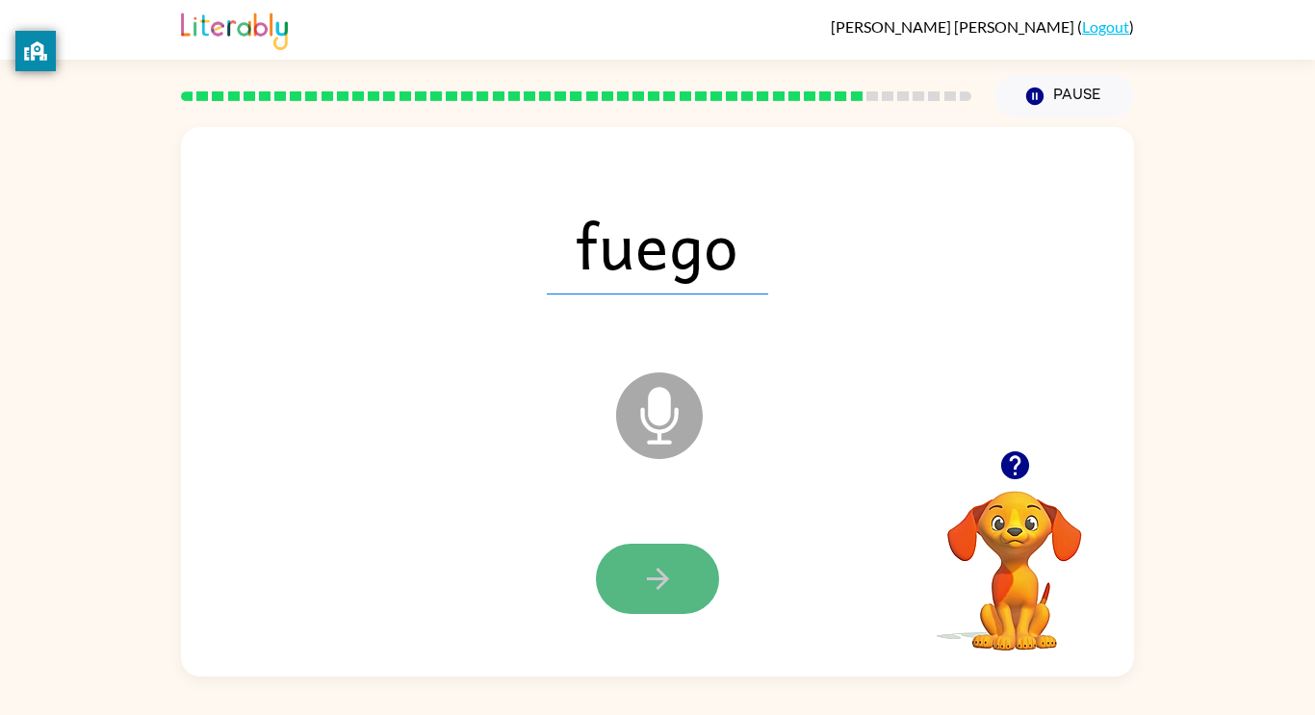
click at [663, 570] on icon "button" at bounding box center [658, 579] width 34 height 34
click at [663, 573] on icon "button" at bounding box center [658, 579] width 34 height 34
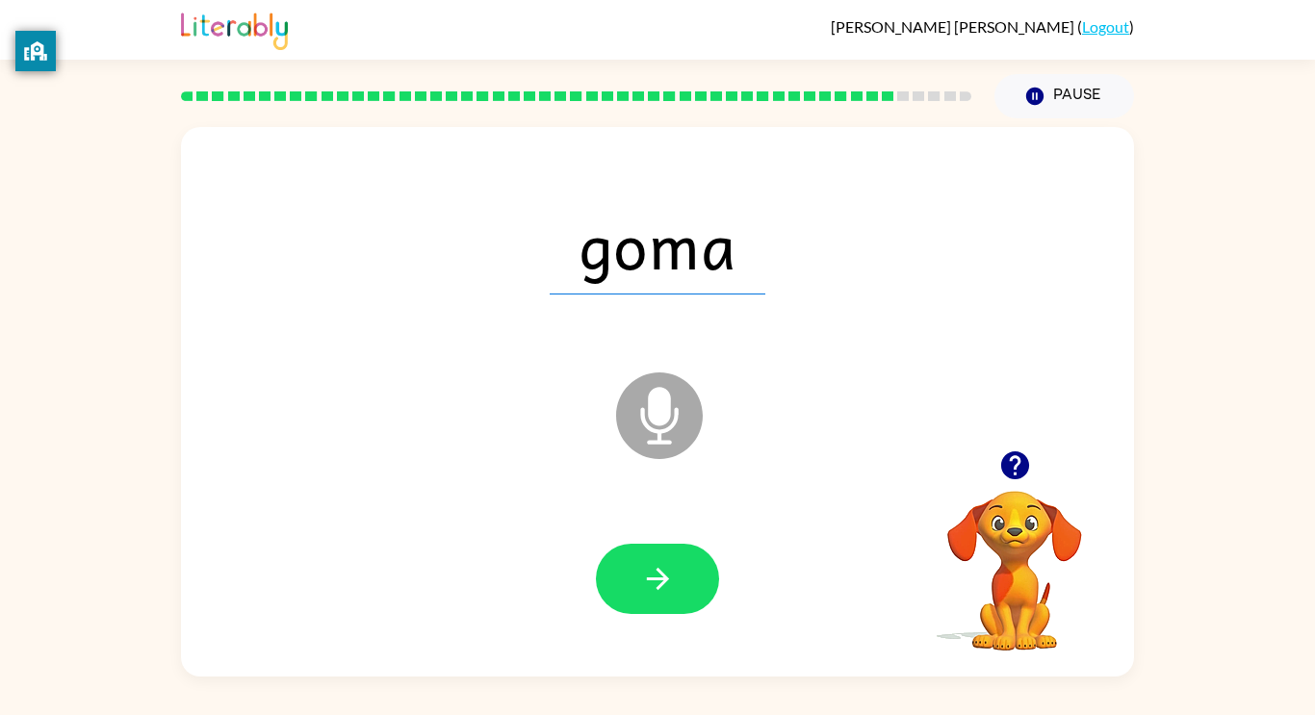
click at [663, 573] on icon "button" at bounding box center [658, 579] width 34 height 34
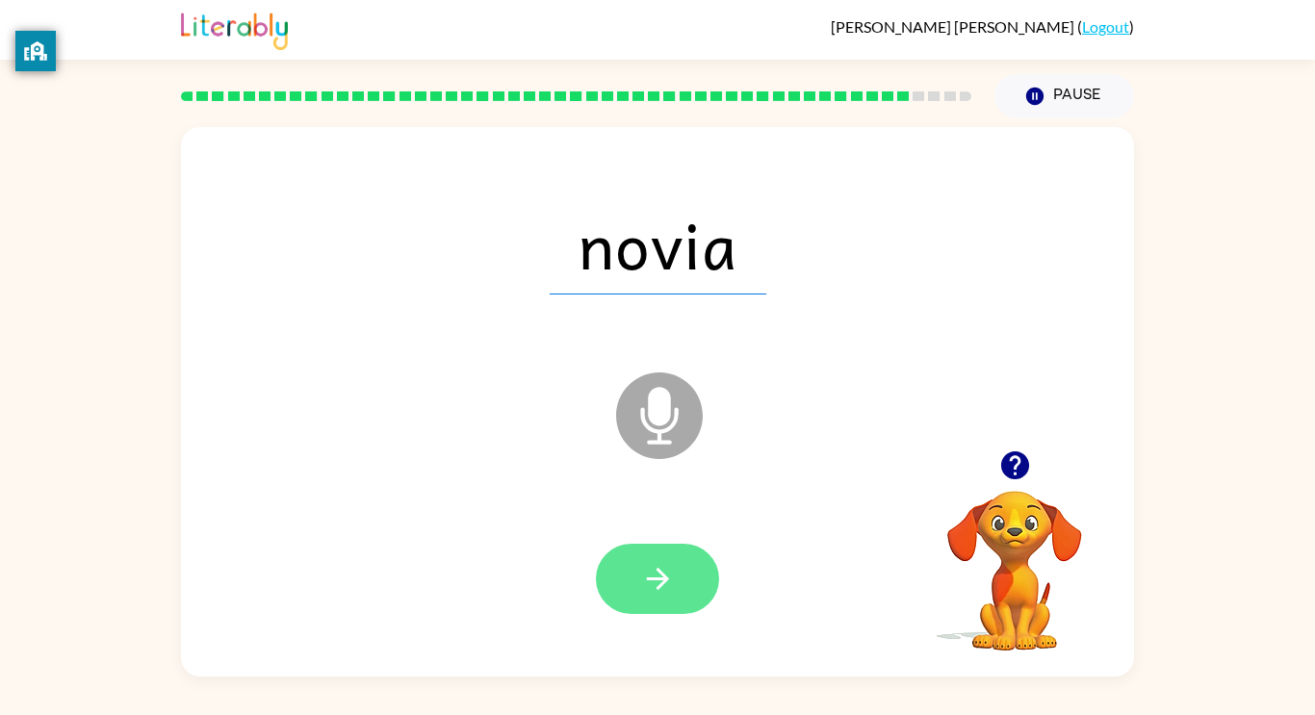
click at [667, 573] on icon "button" at bounding box center [658, 579] width 34 height 34
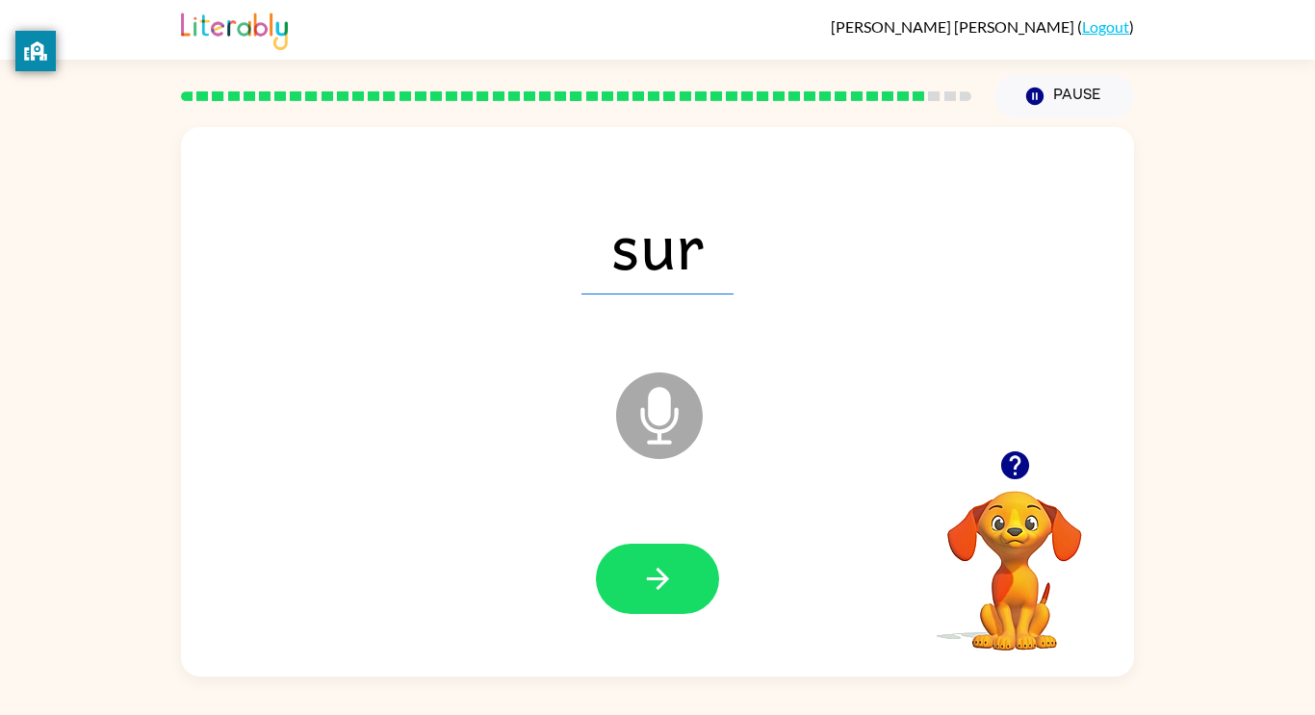
click at [667, 573] on icon "button" at bounding box center [658, 579] width 34 height 34
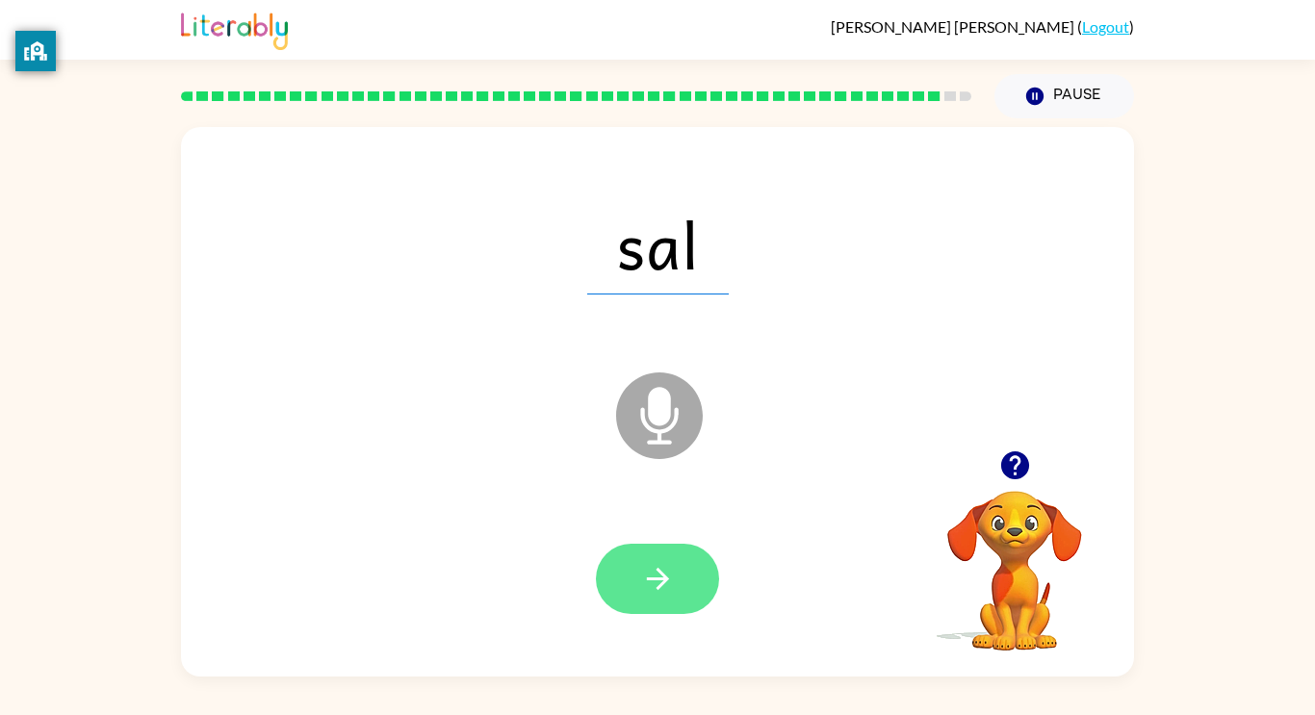
click at [654, 572] on icon "button" at bounding box center [658, 579] width 34 height 34
click at [662, 571] on icon "button" at bounding box center [658, 579] width 34 height 34
